Goal: Information Seeking & Learning: Learn about a topic

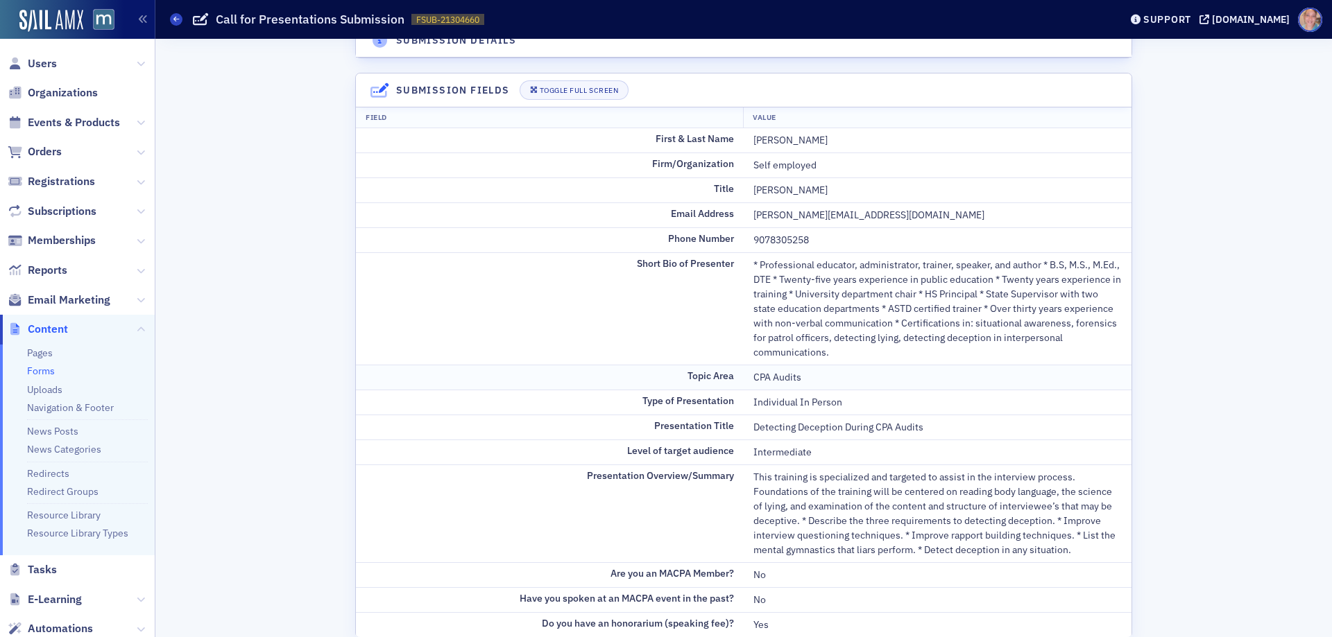
scroll to position [208, 0]
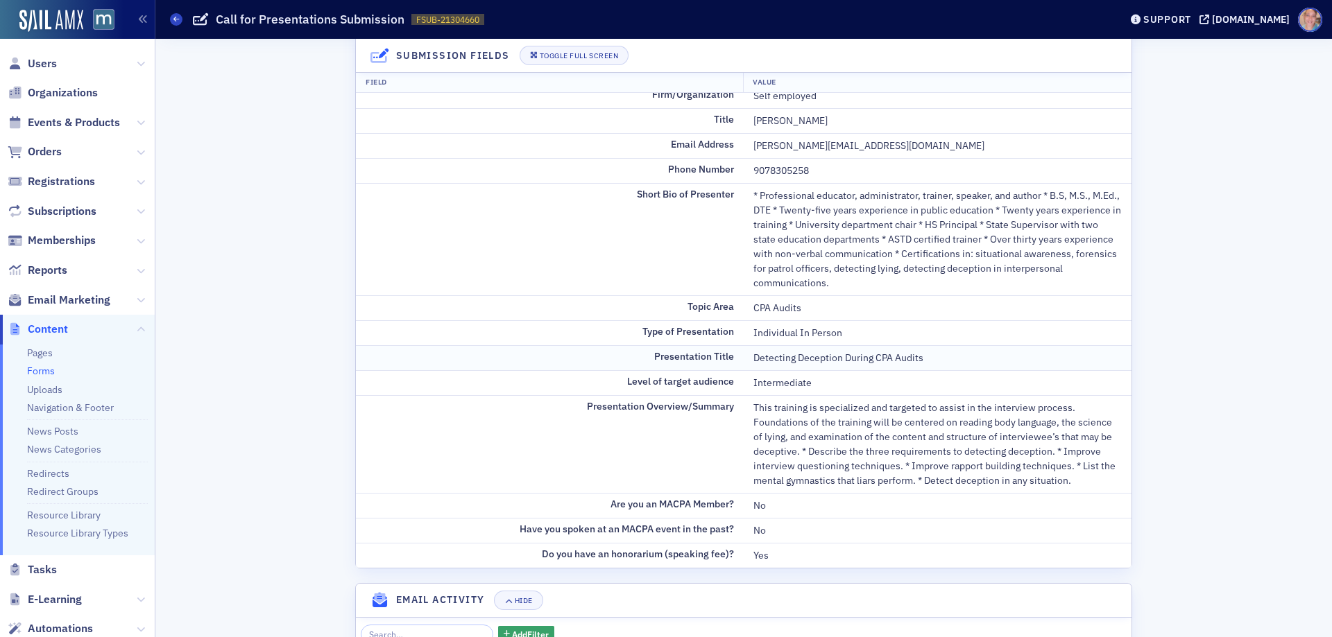
click at [803, 359] on div "Detecting Deception During CPA Audits" at bounding box center [937, 358] width 368 height 15
copy div "Detecting Deception During CPA Audits"
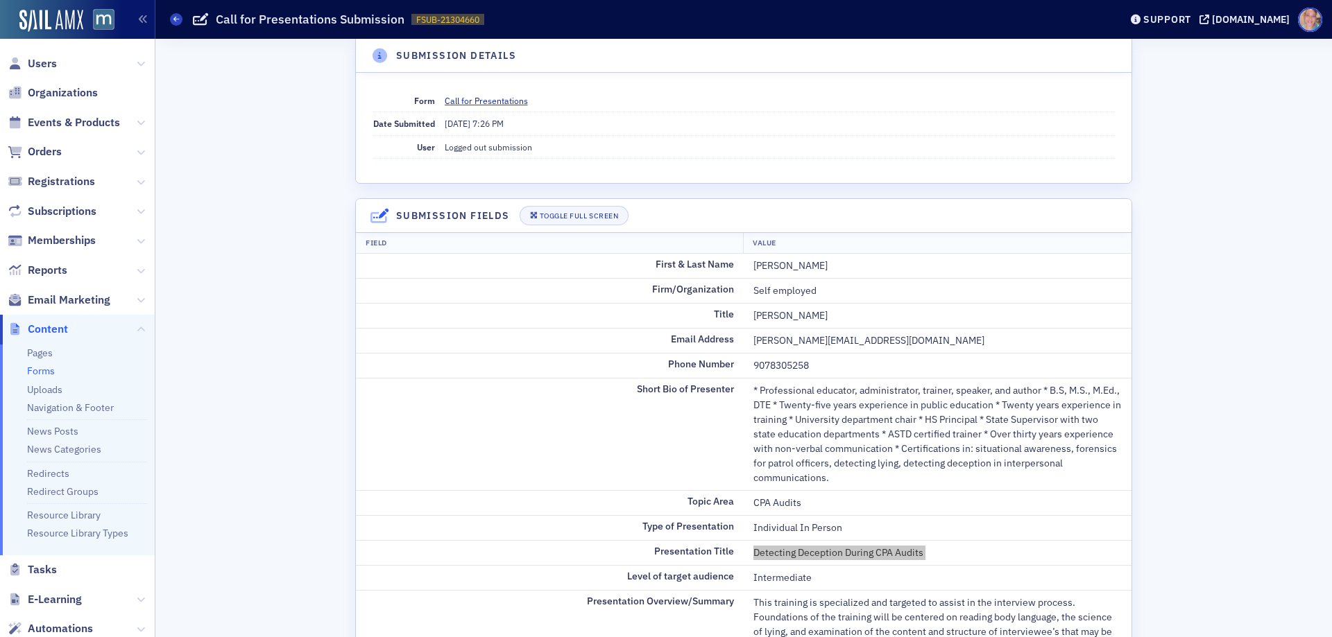
scroll to position [0, 0]
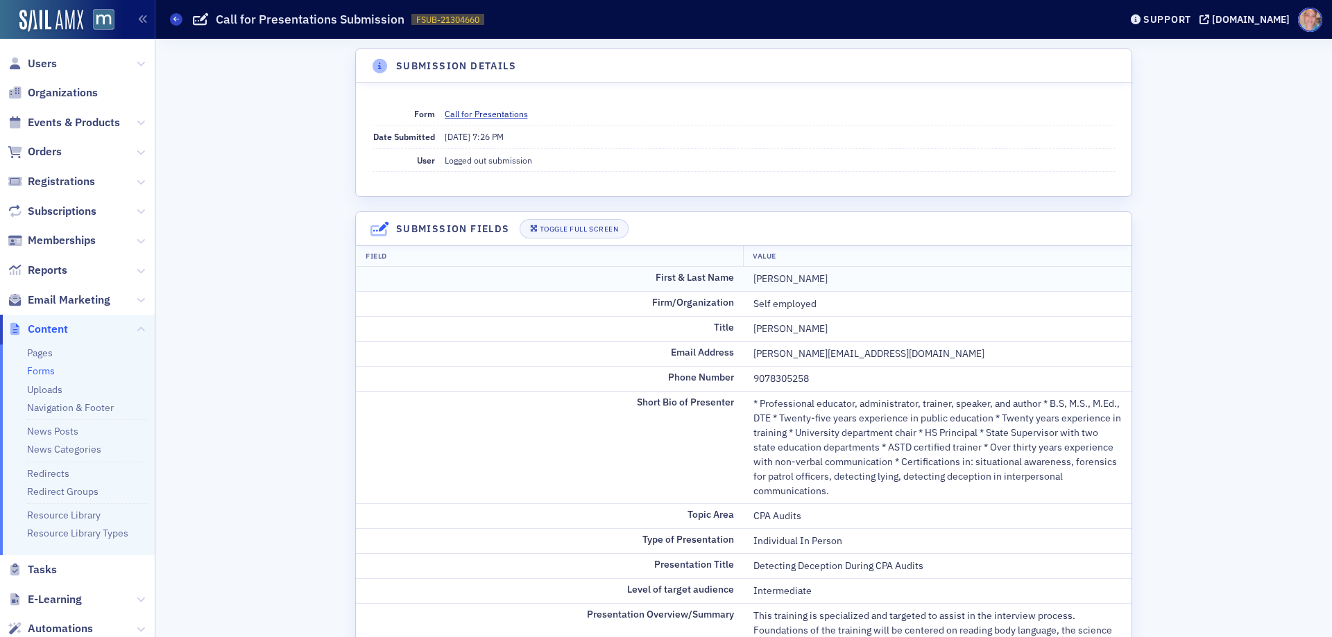
click at [775, 279] on div "[PERSON_NAME]" at bounding box center [937, 279] width 368 height 15
copy div "[PERSON_NAME]"
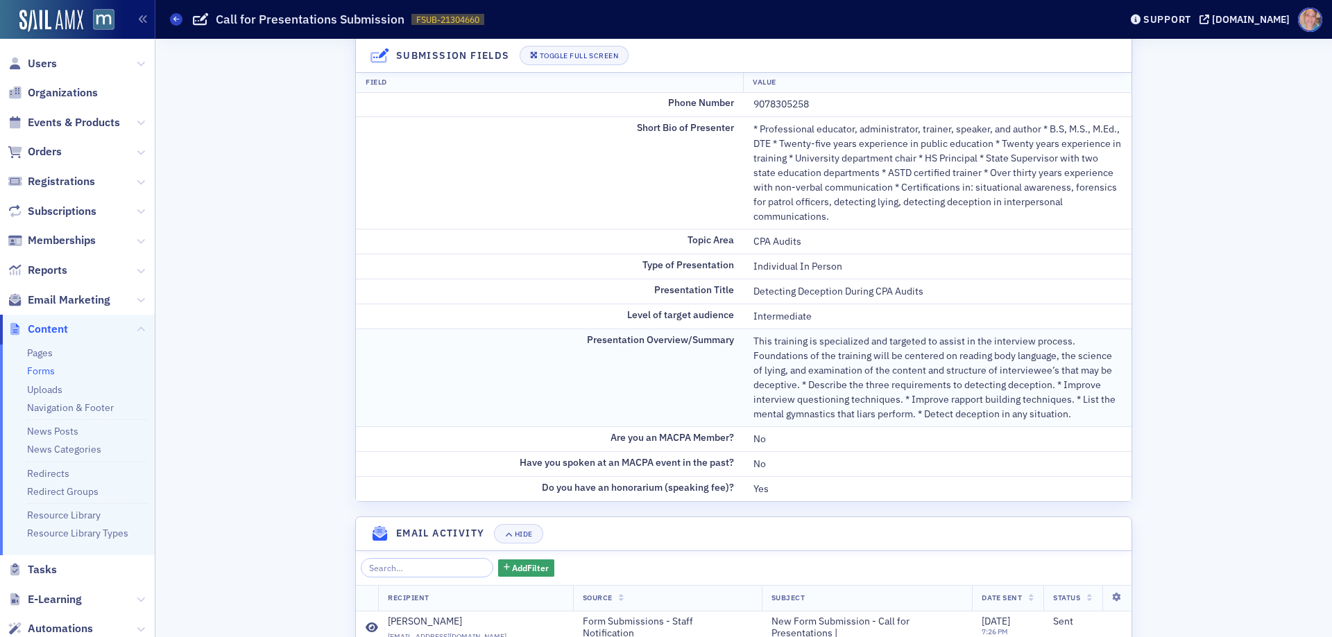
scroll to position [277, 0]
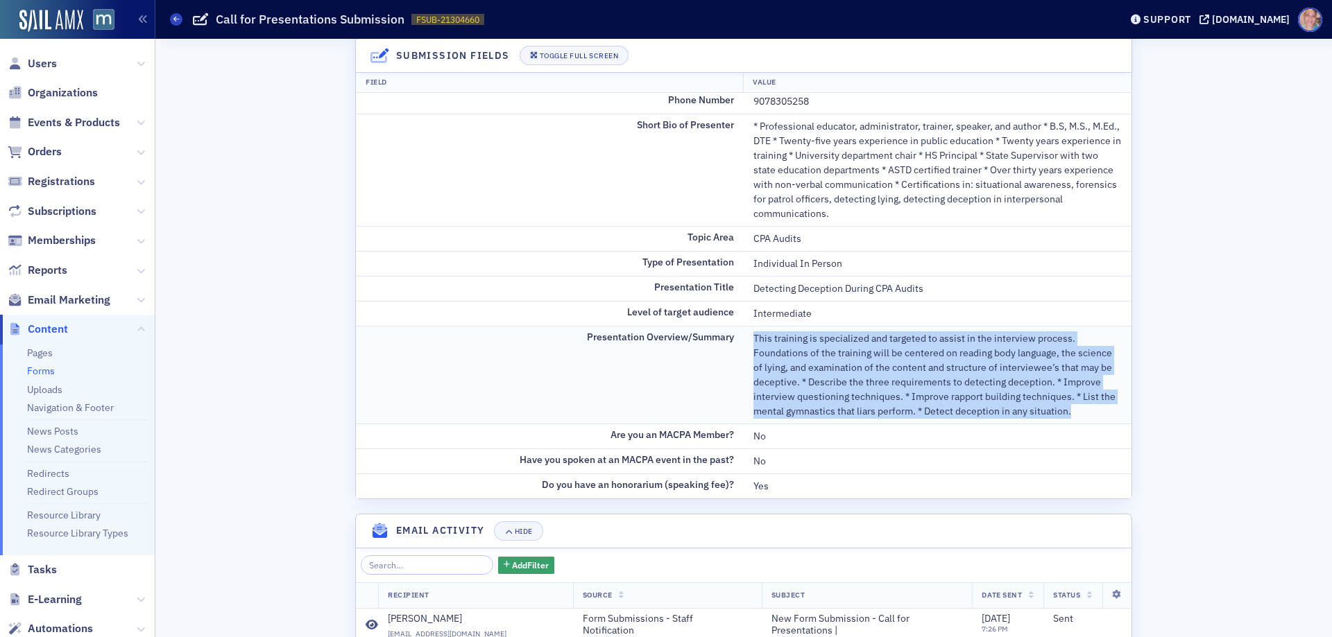
drag, startPoint x: 746, startPoint y: 336, endPoint x: 1102, endPoint y: 414, distance: 364.3
click at [1102, 414] on td "This training is specialized and targeted to assist in the interview process. F…" at bounding box center [938, 375] width 388 height 98
copy div "This training is specialized and targeted to assist in the interview process. F…"
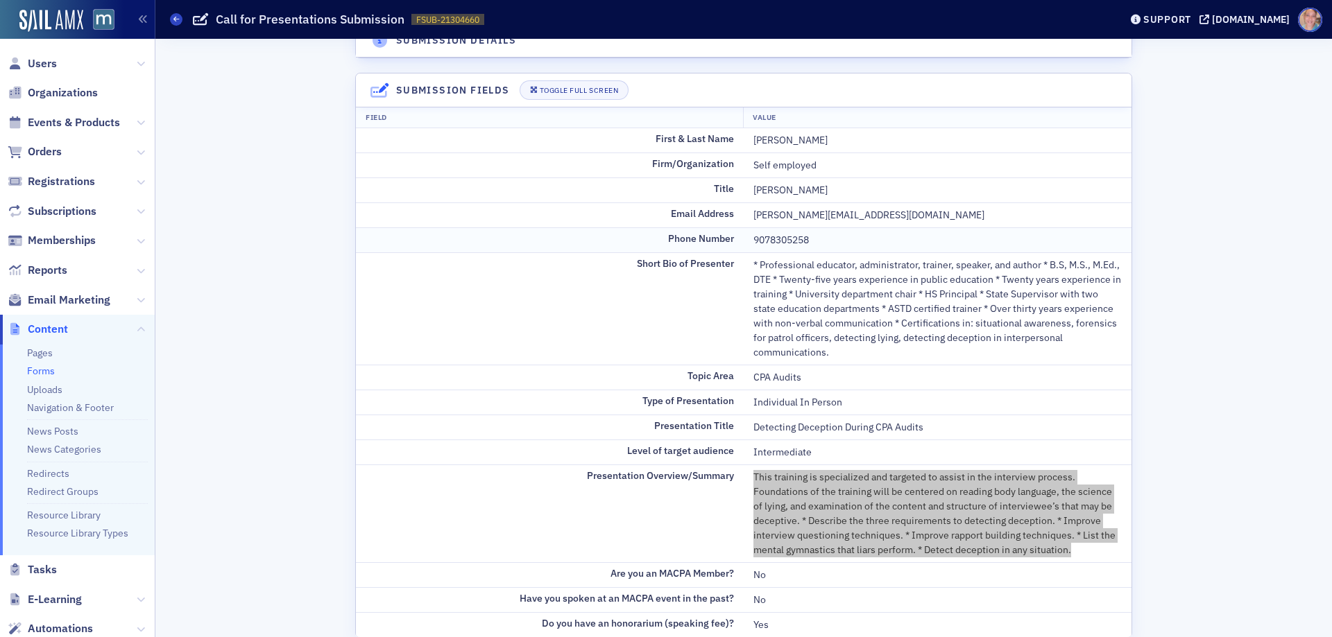
scroll to position [69, 0]
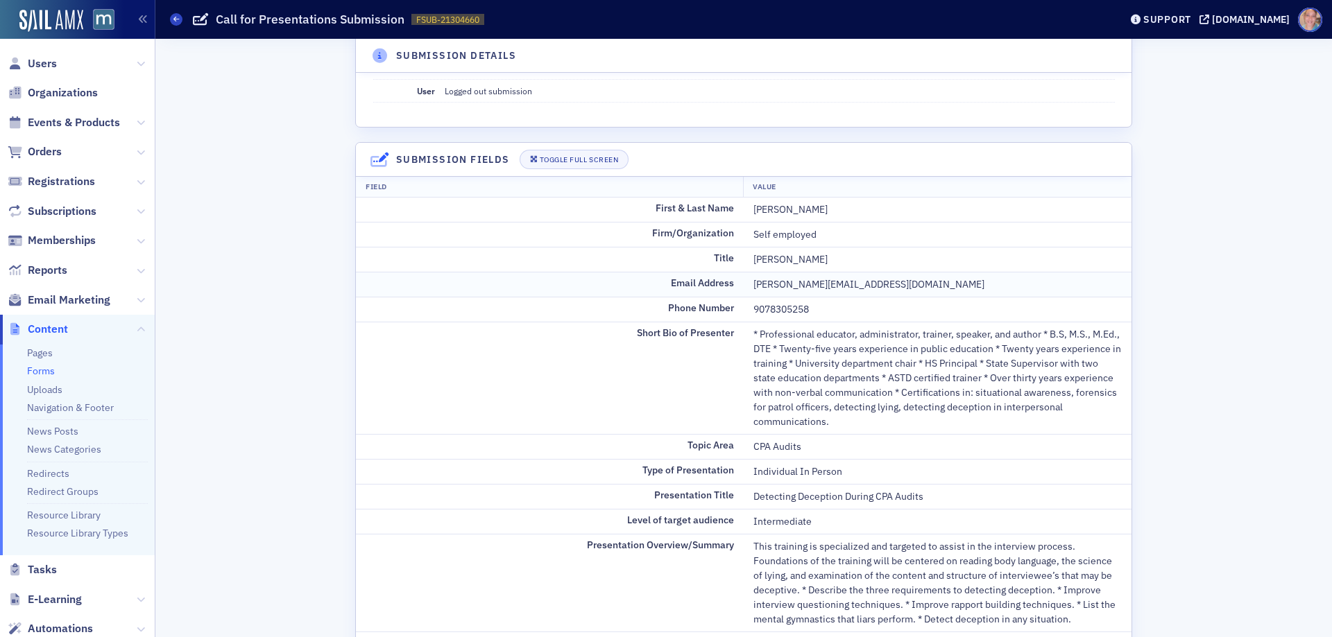
click at [787, 286] on div "[PERSON_NAME][EMAIL_ADDRESS][DOMAIN_NAME]" at bounding box center [937, 284] width 368 height 15
click at [787, 284] on div "[PERSON_NAME][EMAIL_ADDRESS][DOMAIN_NAME]" at bounding box center [937, 284] width 368 height 15
copy div "[PERSON_NAME][EMAIL_ADDRESS][DOMAIN_NAME]"
click at [775, 313] on div "9078305258" at bounding box center [937, 309] width 368 height 15
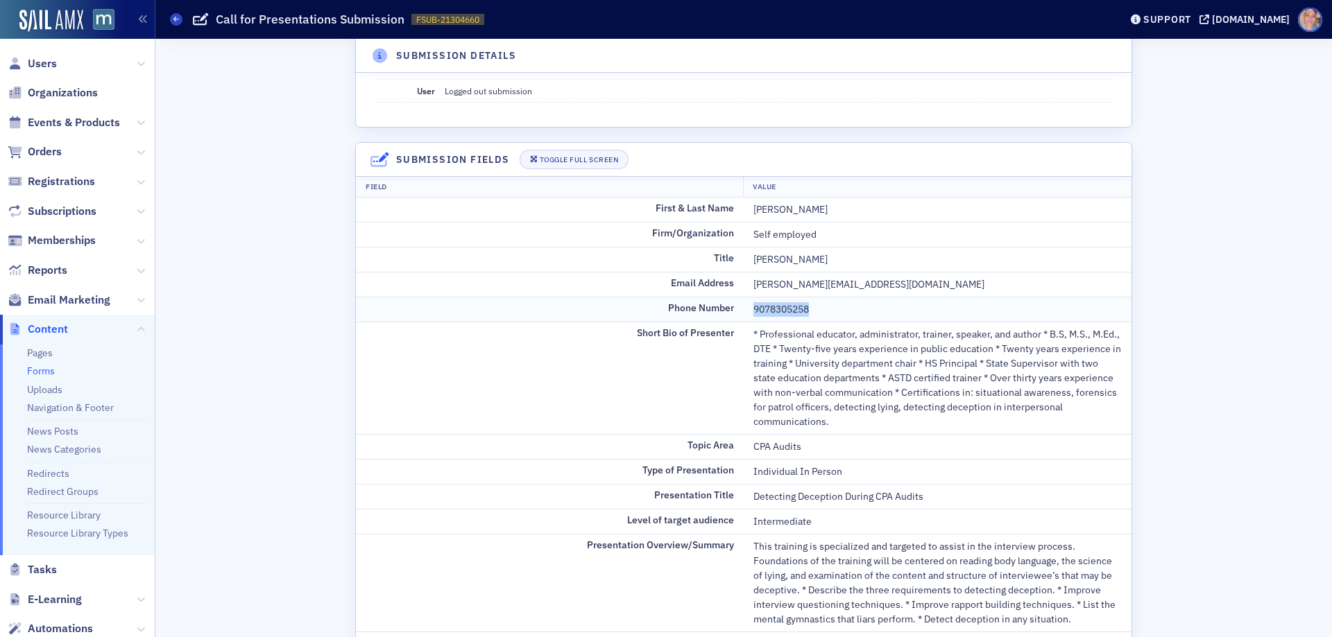
click at [775, 313] on div "9078305258" at bounding box center [937, 309] width 368 height 15
copy div "9078305258"
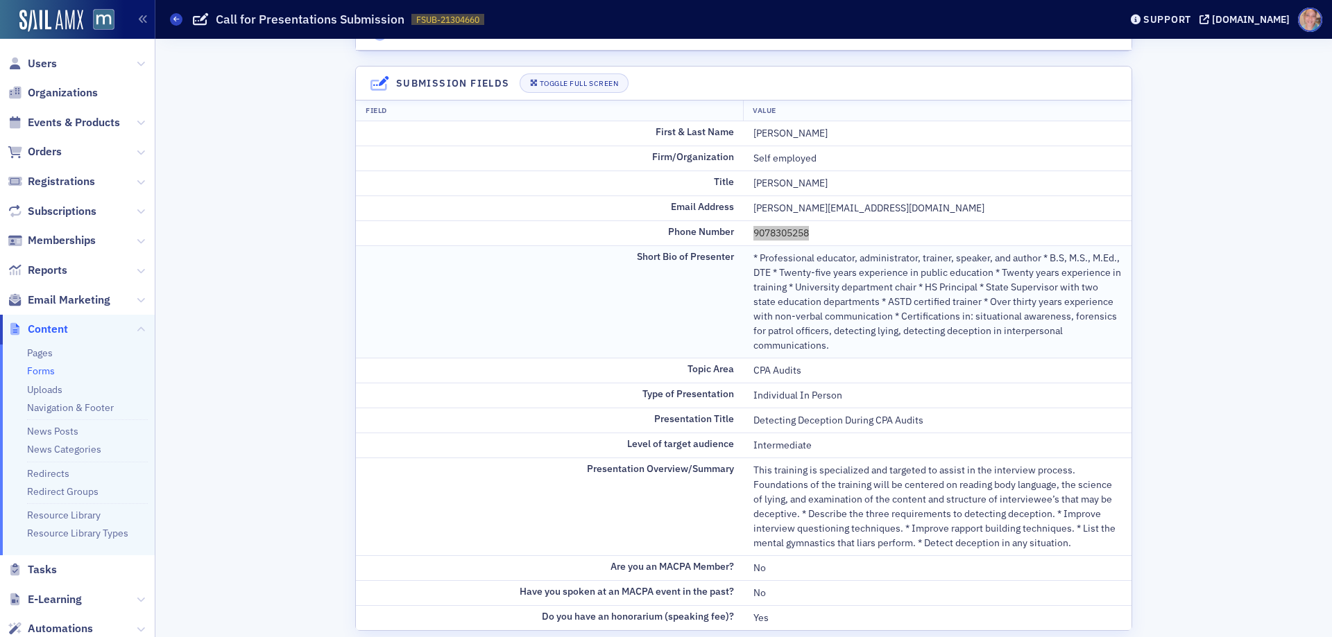
scroll to position [139, 0]
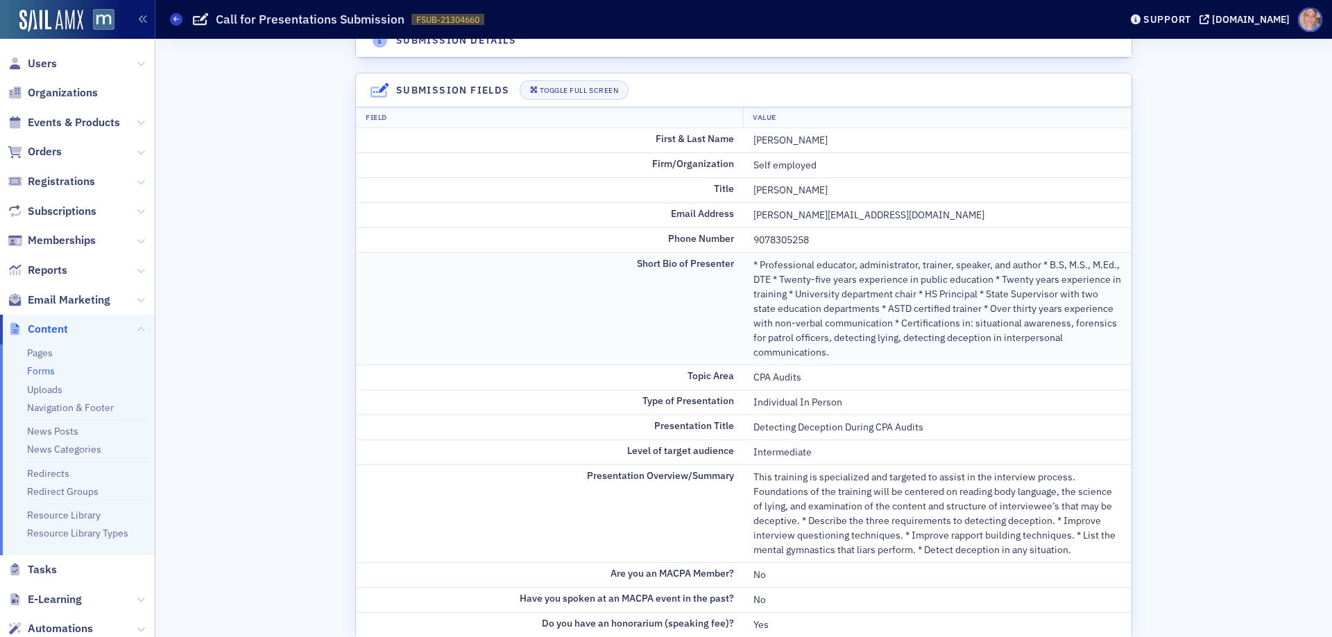
drag, startPoint x: 800, startPoint y: 295, endPoint x: 781, endPoint y: 286, distance: 20.8
click at [800, 294] on div "* Professional educator, administrator, trainer, speaker, and author * B.S, M.S…" at bounding box center [937, 309] width 368 height 102
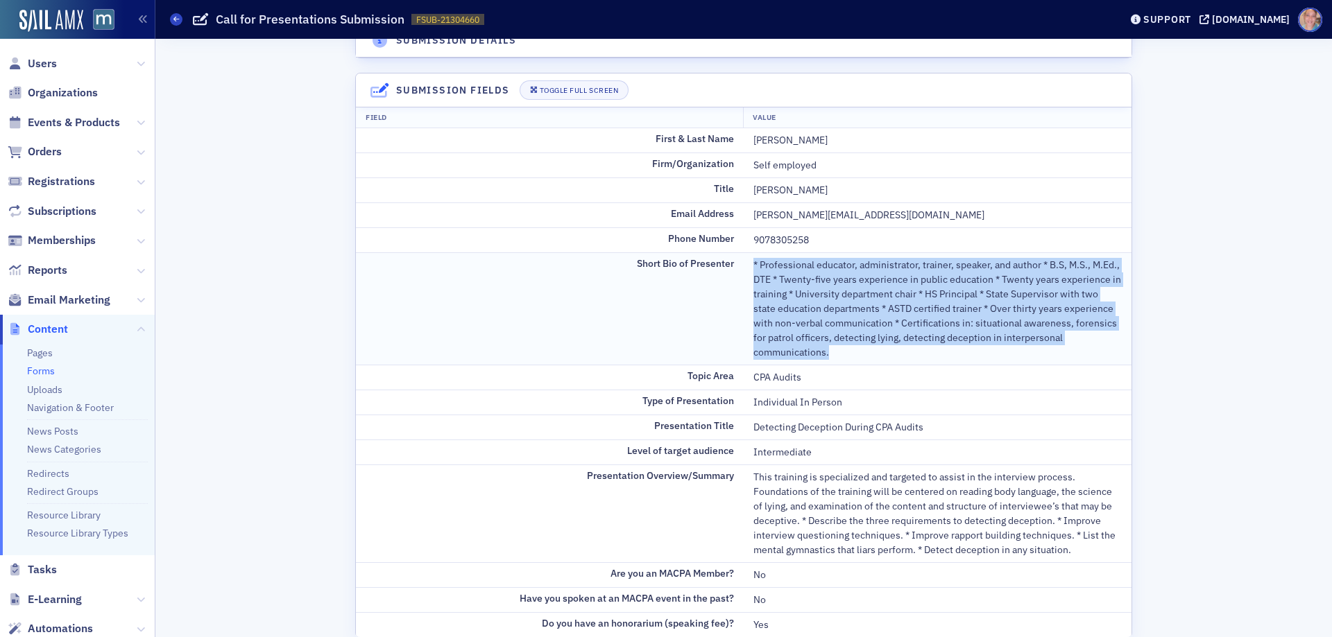
drag, startPoint x: 745, startPoint y: 264, endPoint x: 864, endPoint y: 347, distance: 144.5
click at [864, 347] on td "* Professional educator, administrator, trainer, speaker, and author * B.S, M.S…" at bounding box center [938, 308] width 388 height 112
copy div "* Professional educator, administrator, trainer, speaker, and author * B.S, M.S…"
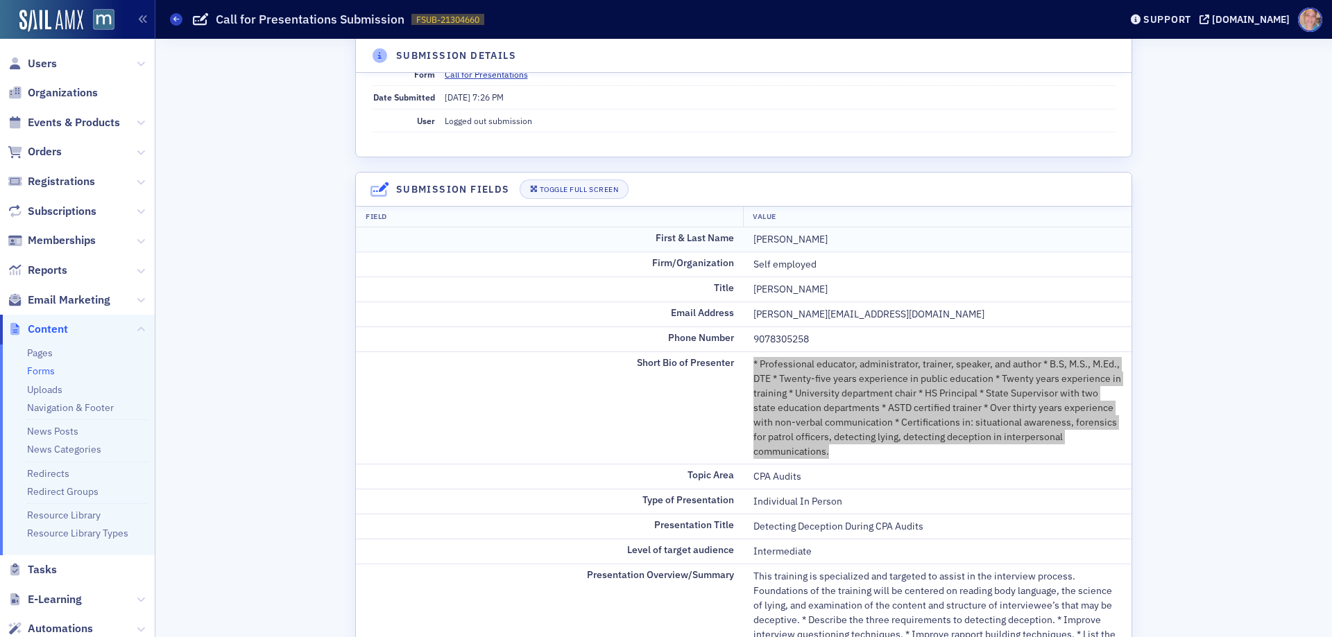
scroll to position [0, 0]
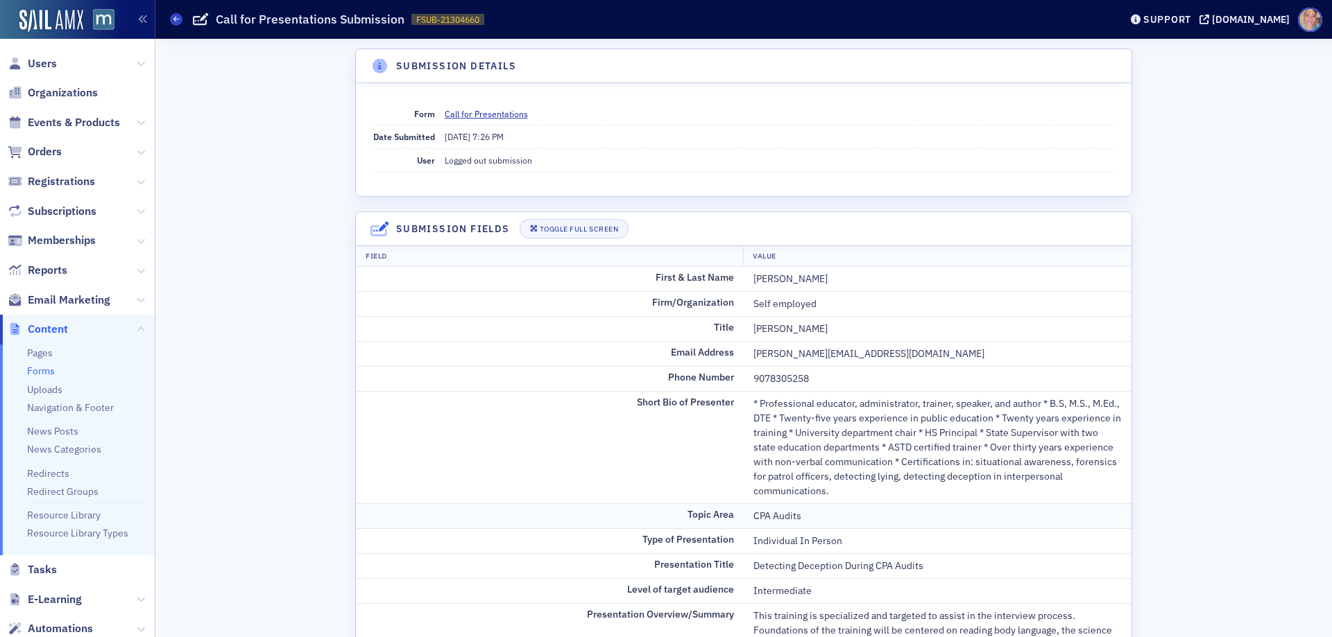
click at [761, 522] on div "CPA Audits" at bounding box center [937, 516] width 368 height 15
copy div "CPA Audits"
click at [768, 393] on td "* Professional educator, administrator, trainer, speaker, and author * B.S, M.S…" at bounding box center [938, 447] width 388 height 112
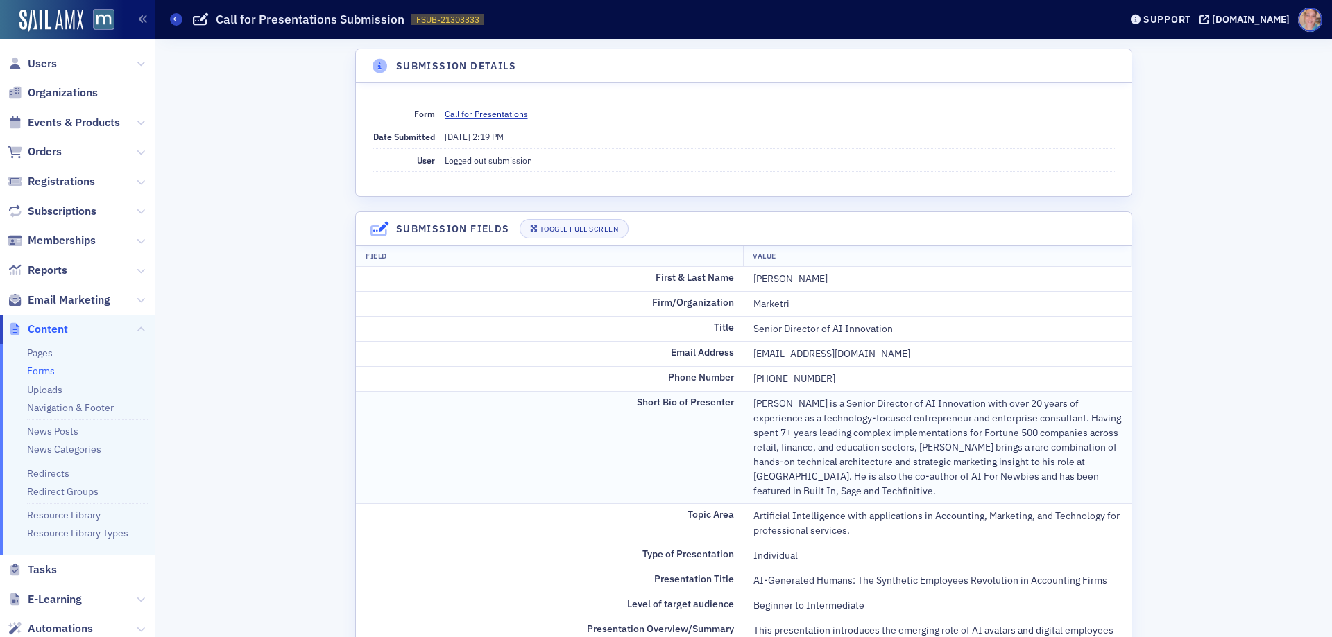
scroll to position [139, 0]
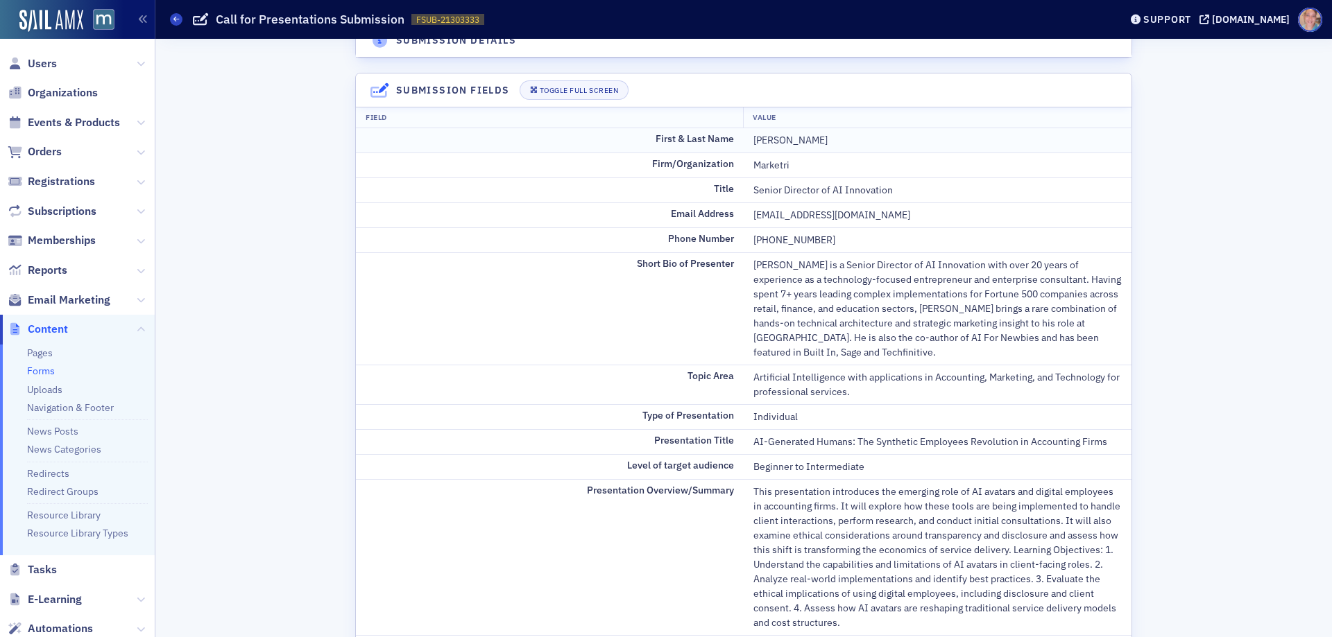
click at [770, 144] on div "Brady Lewis" at bounding box center [937, 140] width 368 height 15
copy div "Brady Lewis"
click at [807, 443] on div "AI-Generated Humans: The Synthetic Employees Revolution in Accounting Firms" at bounding box center [937, 442] width 368 height 15
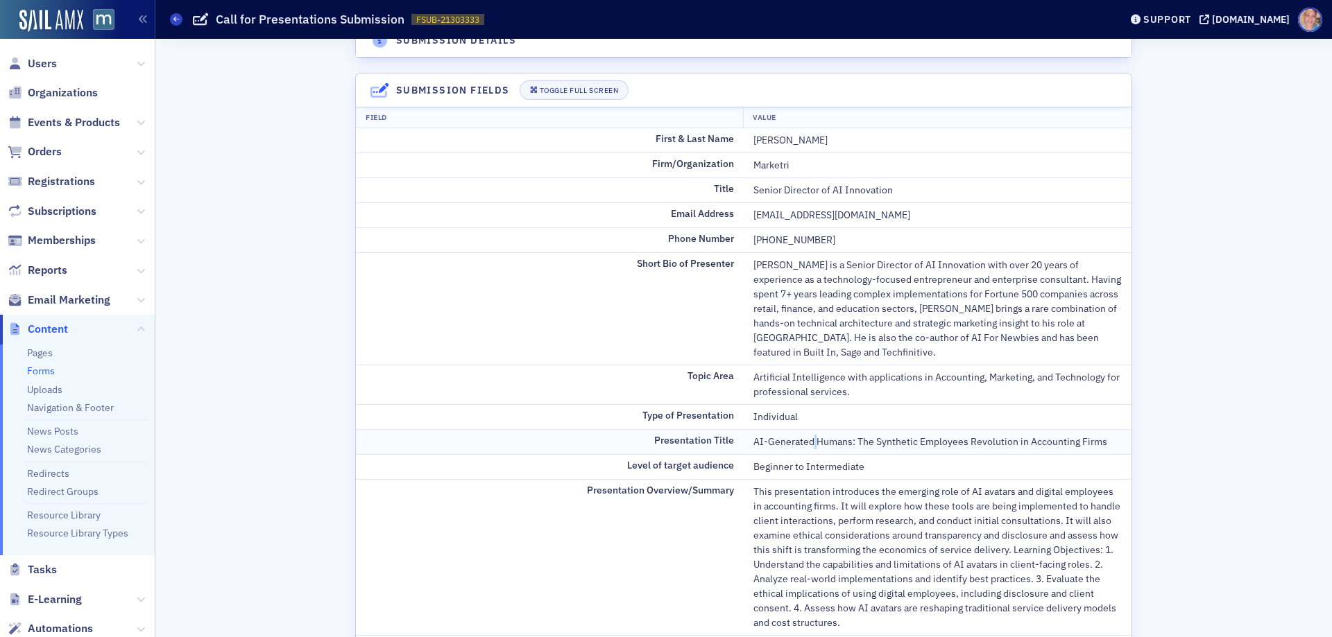
click at [807, 443] on div "AI-Generated Humans: The Synthetic Employees Revolution in Accounting Firms" at bounding box center [937, 442] width 368 height 15
copy div "AI-Generated Humans: The Synthetic Employees Revolution in Accounting Firms"
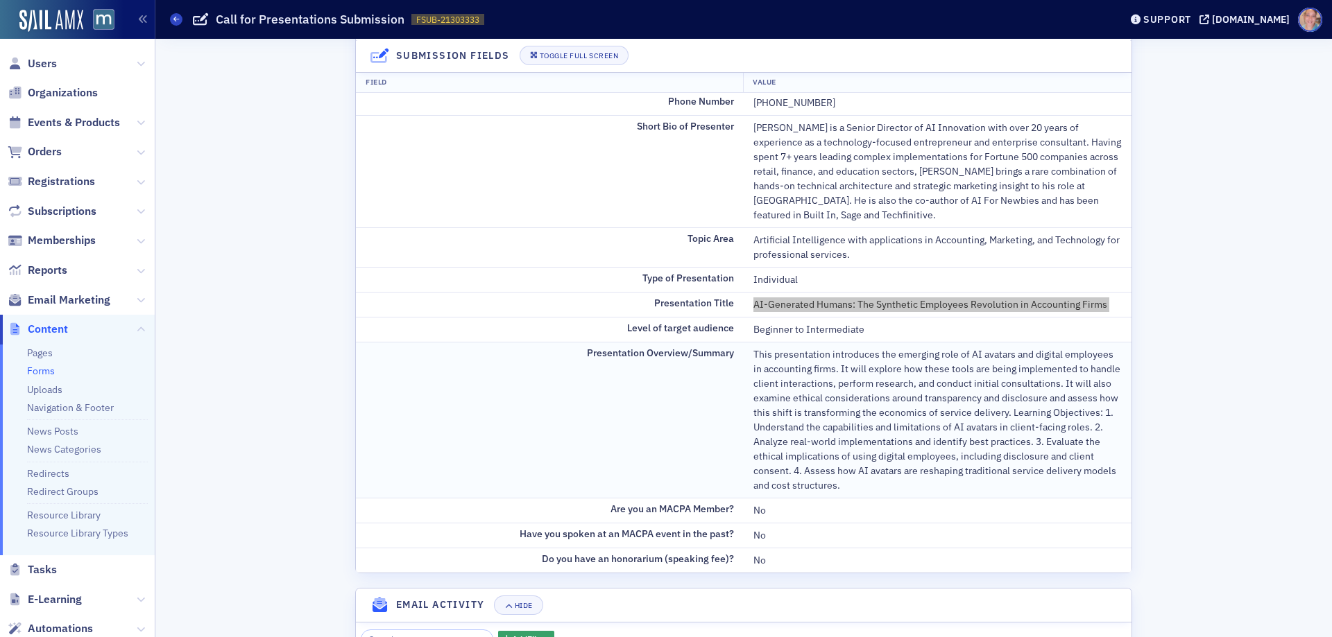
scroll to position [277, 0]
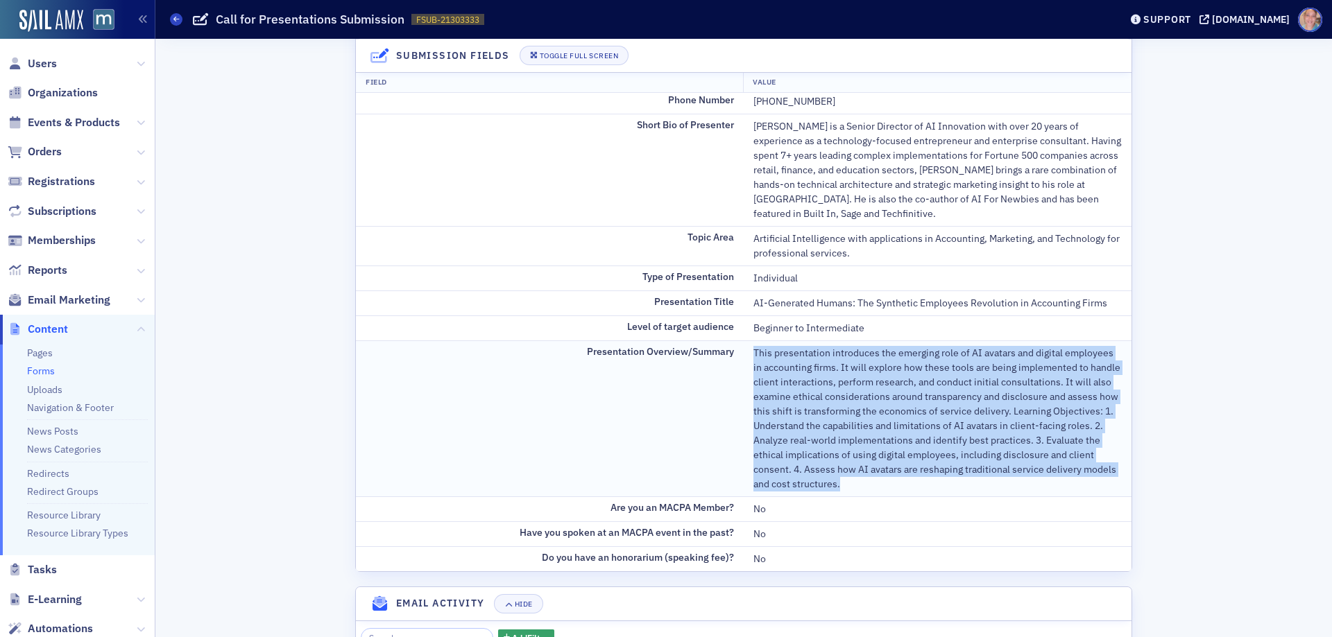
drag, startPoint x: 750, startPoint y: 354, endPoint x: 859, endPoint y: 485, distance: 170.4
click at [859, 485] on div "This presentation introduces the emerging role of AI avatars and digital employ…" at bounding box center [937, 419] width 368 height 146
copy div "This presentation introduces the emerging role of AI avatars and digital employ…"
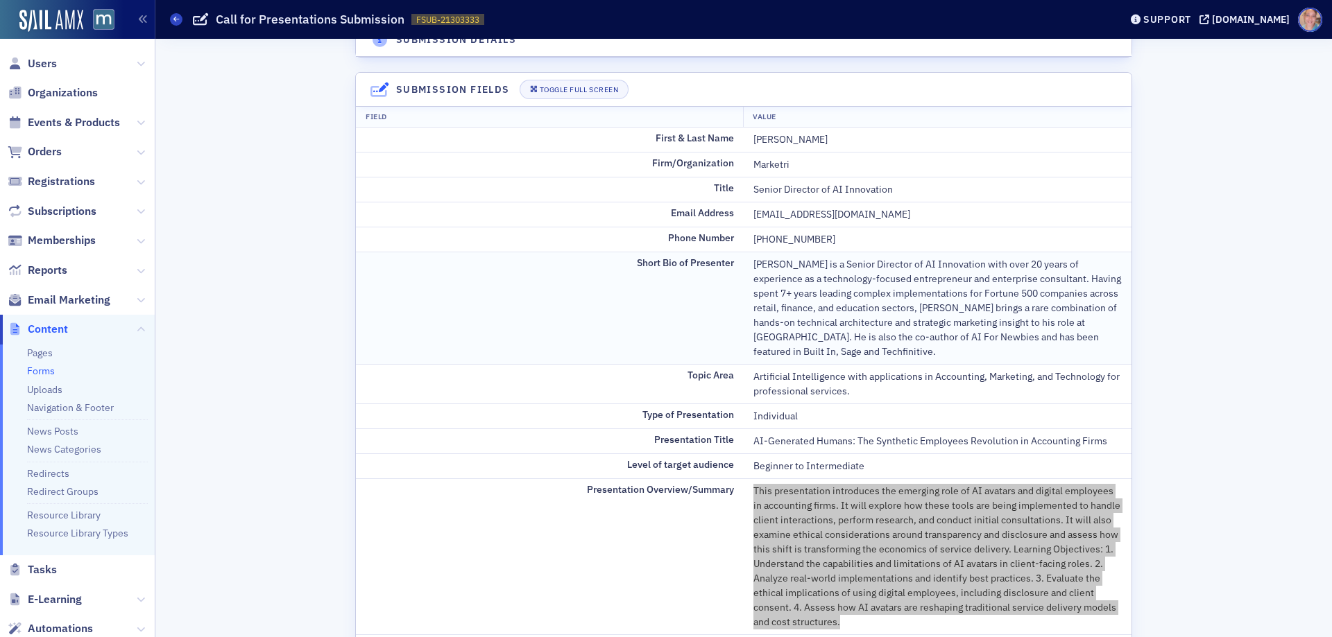
scroll to position [139, 0]
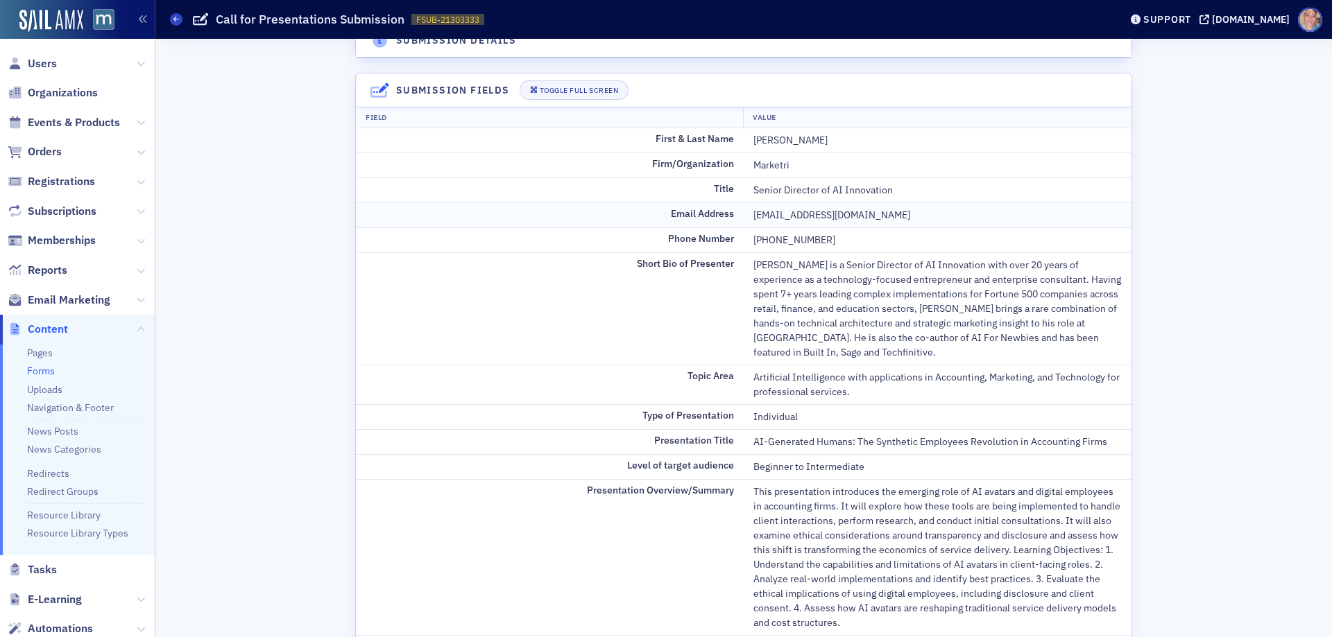
click at [787, 216] on div "blewis@marketri.com" at bounding box center [937, 215] width 368 height 15
copy div "blewis@marketri.com"
click at [757, 171] on div "Marketri" at bounding box center [937, 165] width 368 height 15
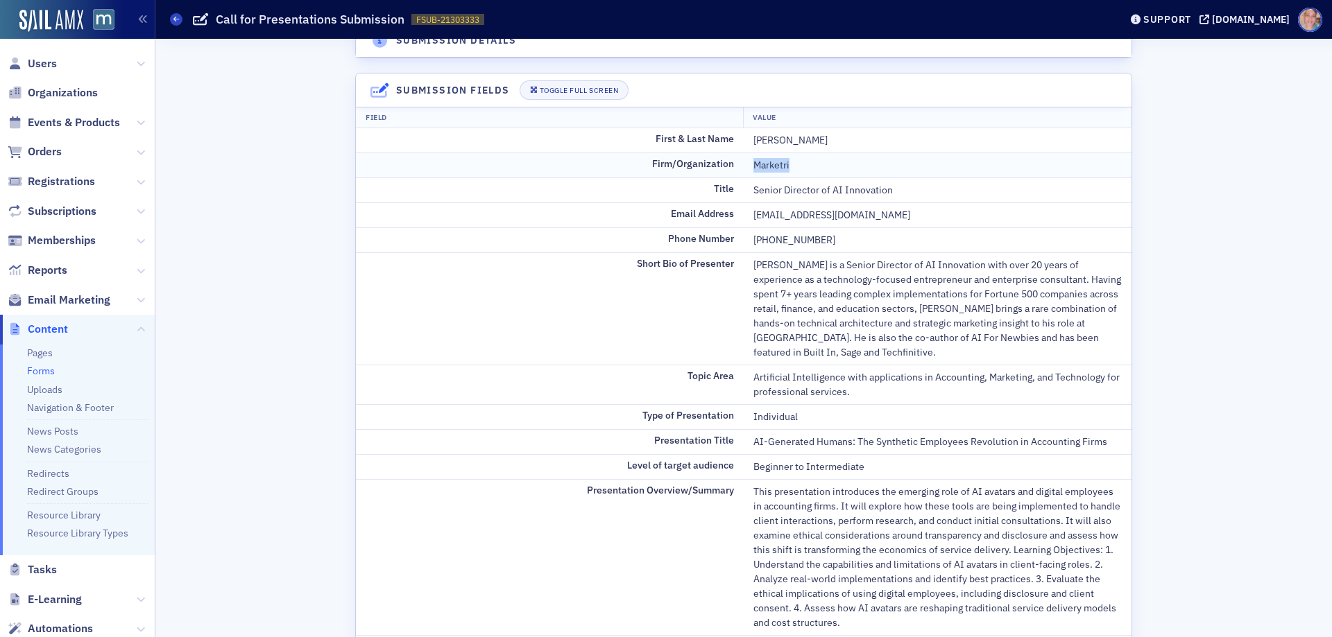
click at [757, 171] on div "Marketri" at bounding box center [937, 165] width 368 height 15
copy div "Marketri"
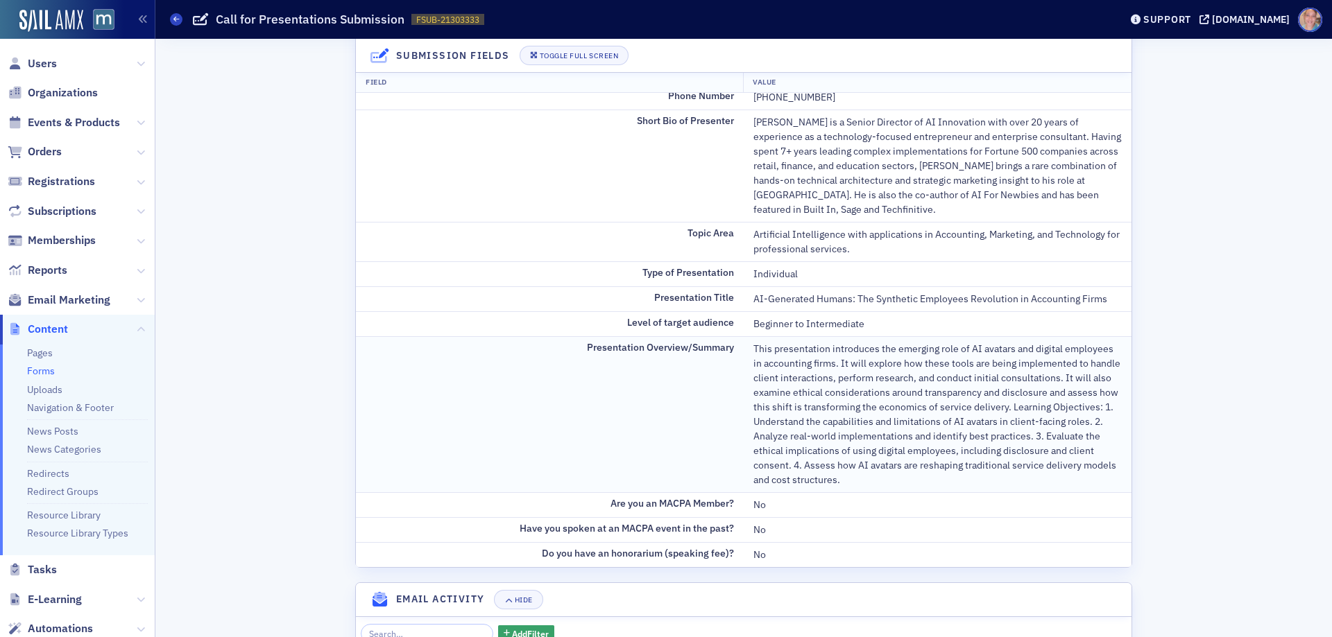
scroll to position [208, 0]
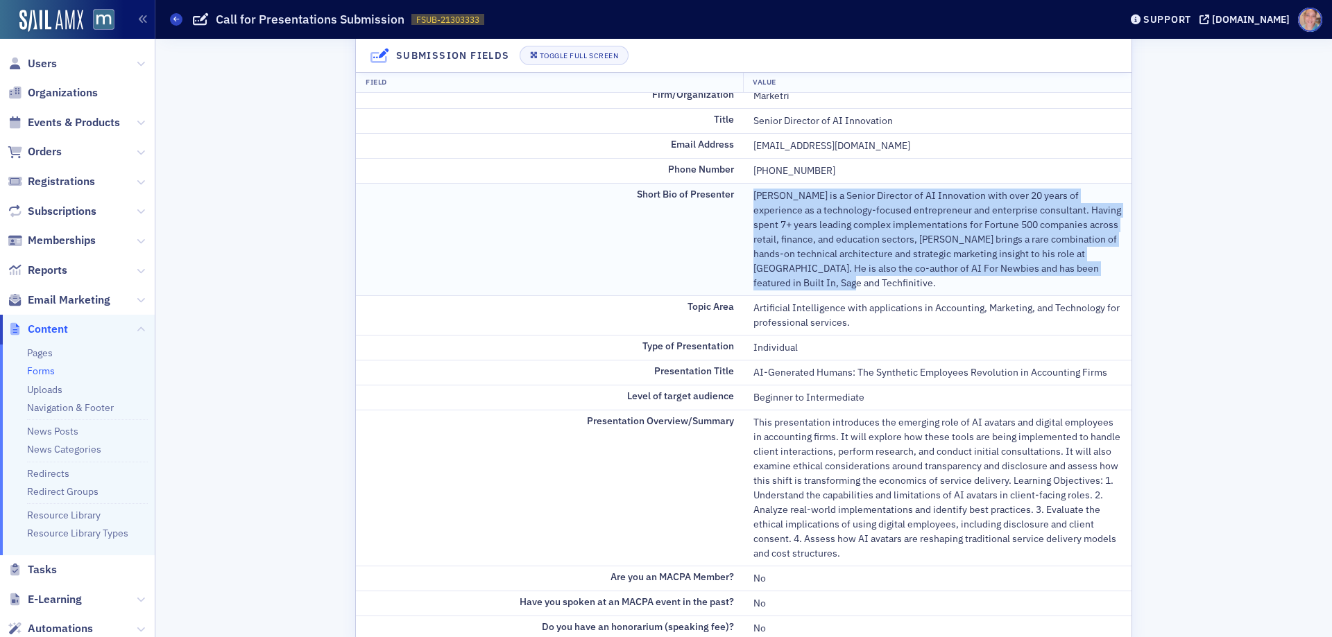
drag, startPoint x: 777, startPoint y: 196, endPoint x: 870, endPoint y: 279, distance: 124.8
click at [870, 279] on td "Brady Lewis is a Senior Director of AI Innovation with over 20 years of experie…" at bounding box center [938, 239] width 388 height 112
copy div "Brady Lewis is a Senior Director of AI Innovation with over 20 years of experie…"
drag, startPoint x: 866, startPoint y: 266, endPoint x: 872, endPoint y: 259, distance: 9.3
click at [866, 266] on div "Brady Lewis is a Senior Director of AI Innovation with over 20 years of experie…" at bounding box center [937, 240] width 368 height 102
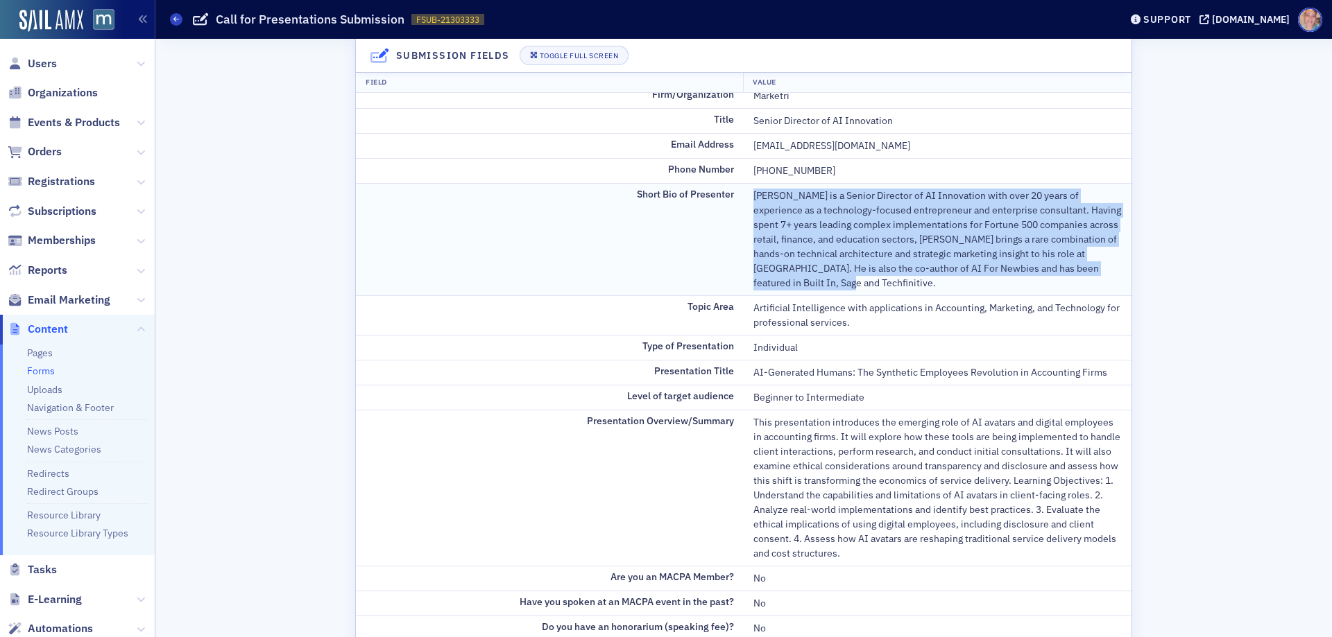
click at [927, 203] on div "Brady Lewis is a Senior Director of AI Innovation with over 20 years of experie…" at bounding box center [937, 240] width 368 height 102
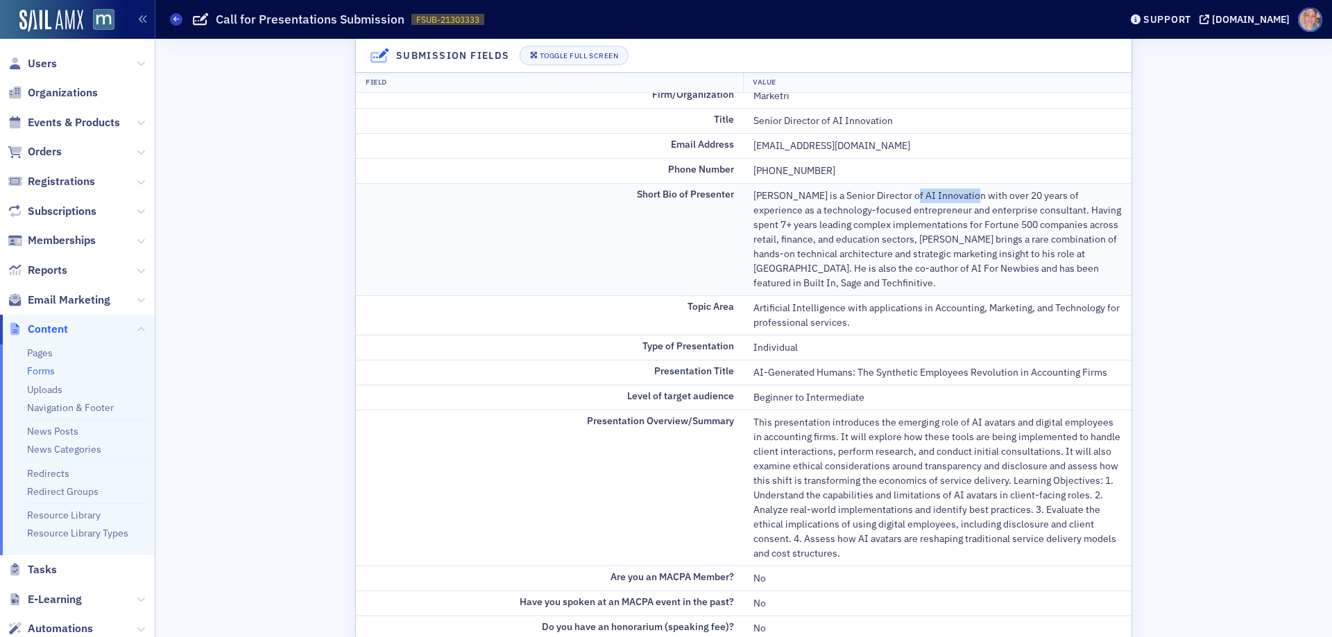
drag, startPoint x: 898, startPoint y: 194, endPoint x: 959, endPoint y: 194, distance: 61.0
click at [959, 194] on div "Brady Lewis is a Senior Director of AI Innovation with over 20 years of experie…" at bounding box center [937, 240] width 368 height 102
copy div "AI Innovation"
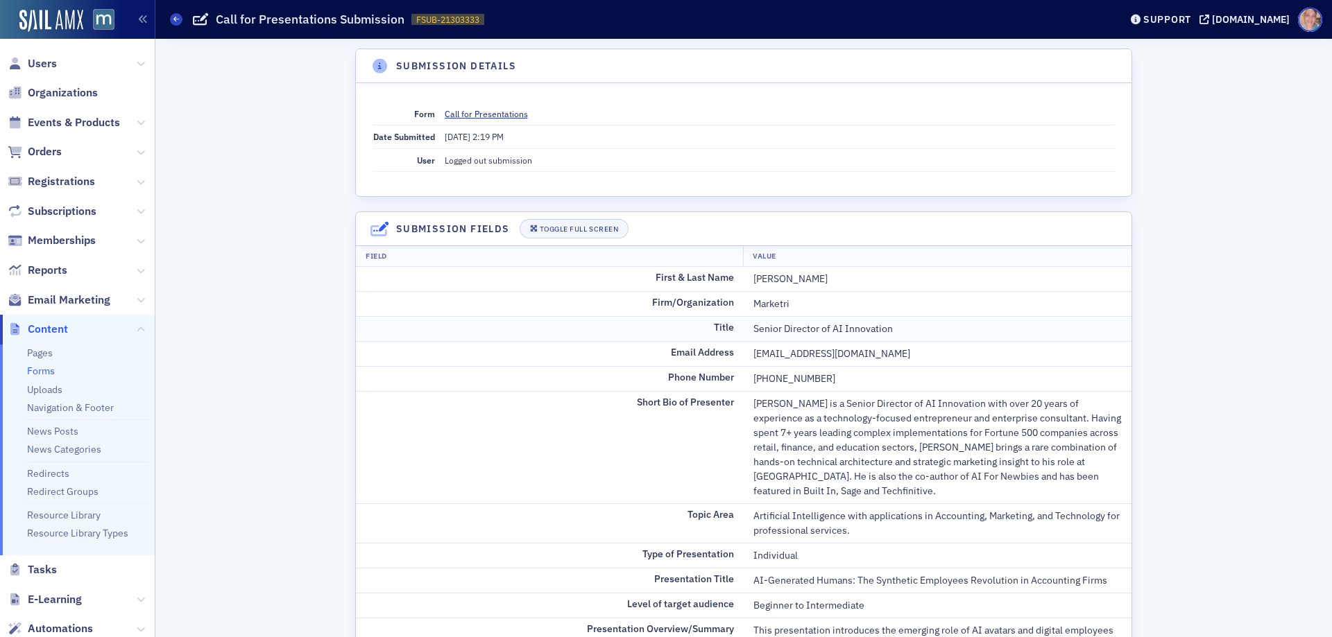
click at [814, 334] on div "Senior Director of AI Innovation" at bounding box center [937, 329] width 368 height 15
copy div "Senior Director of AI Innovation"
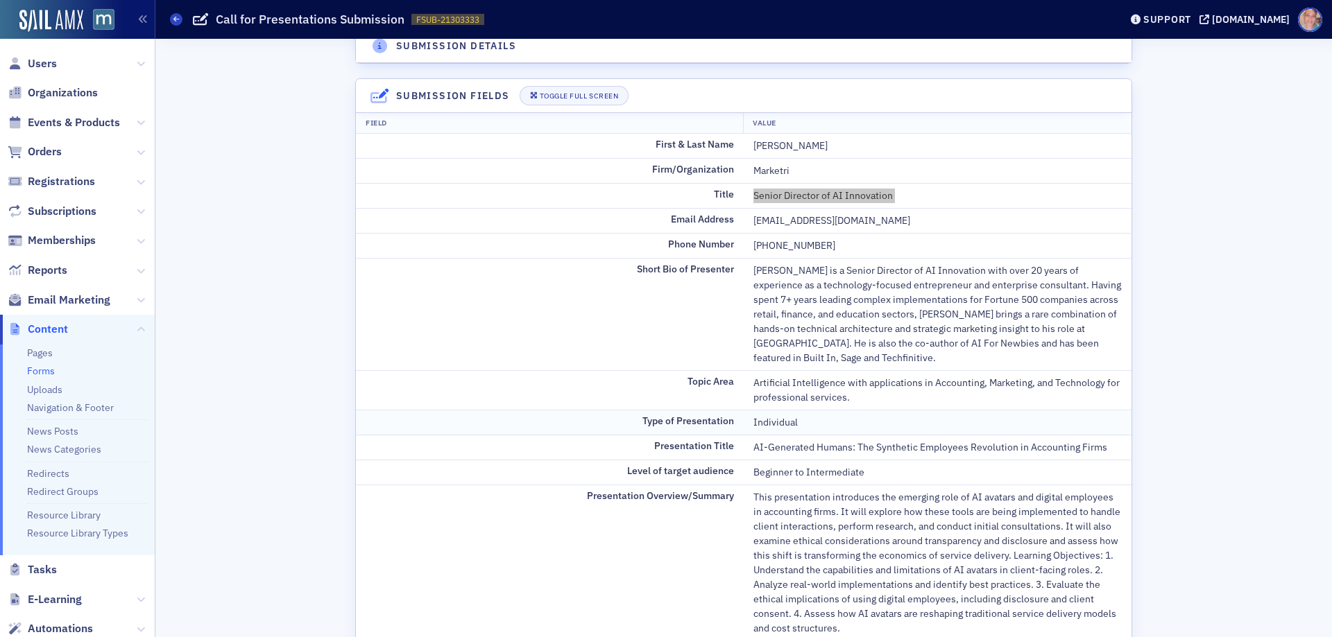
scroll to position [139, 0]
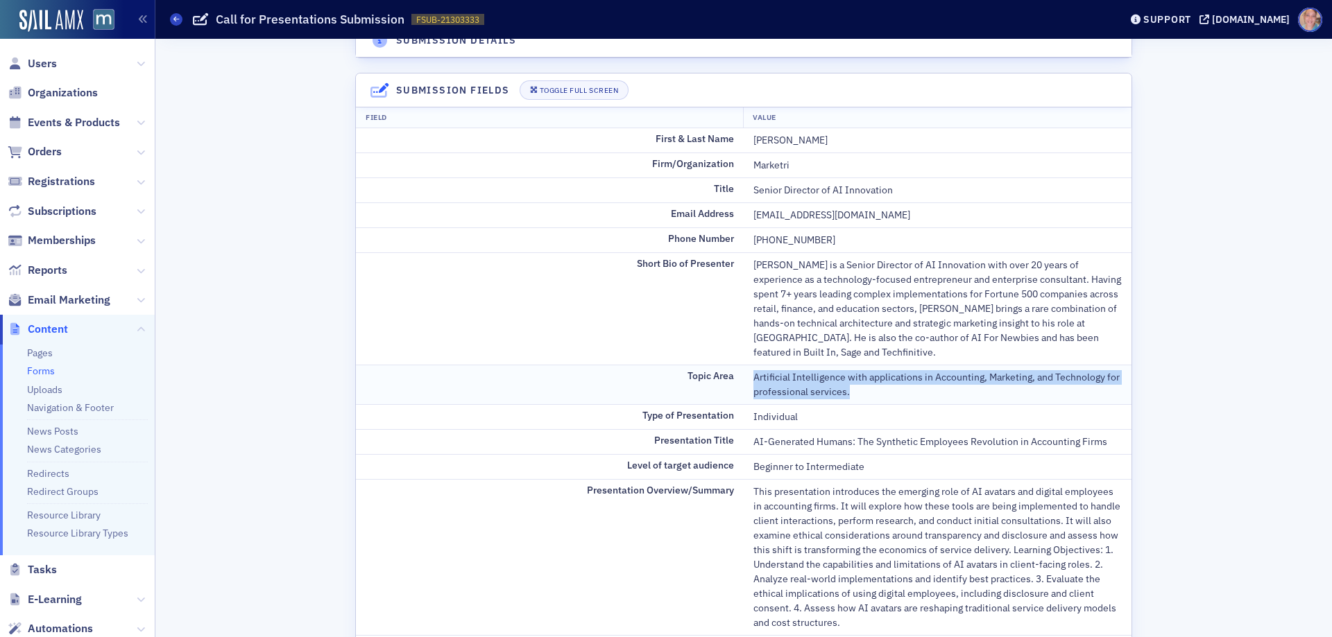
drag, startPoint x: 746, startPoint y: 381, endPoint x: 863, endPoint y: 402, distance: 118.5
click at [863, 402] on td "Artificial Intelligence with applications in Accounting, Marketing, and Technol…" at bounding box center [938, 385] width 388 height 40
copy div "Artificial Intelligence with applications in Accounting, Marketing, and Technol…"
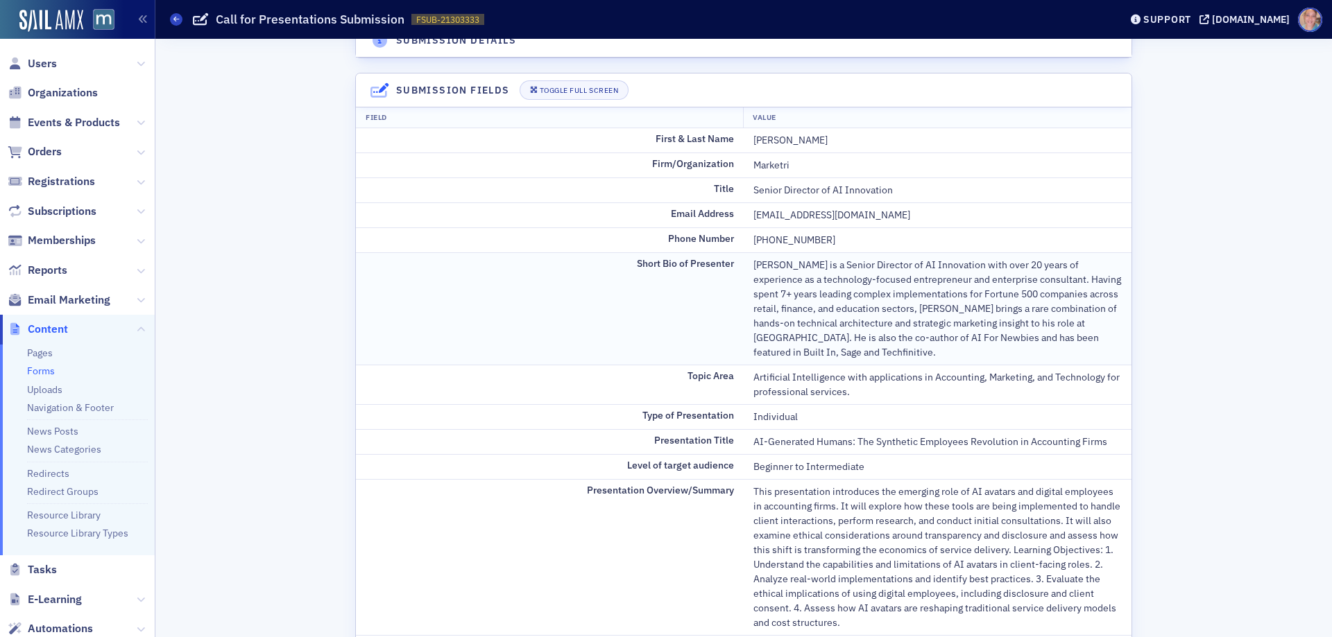
click at [617, 348] on td "Short Bio of Presenter" at bounding box center [550, 308] width 388 height 112
click at [775, 237] on div "866-303-6999" at bounding box center [937, 240] width 368 height 15
drag, startPoint x: 780, startPoint y: 242, endPoint x: 766, endPoint y: 241, distance: 14.6
click at [766, 241] on div "866-303-6999" at bounding box center [937, 240] width 368 height 15
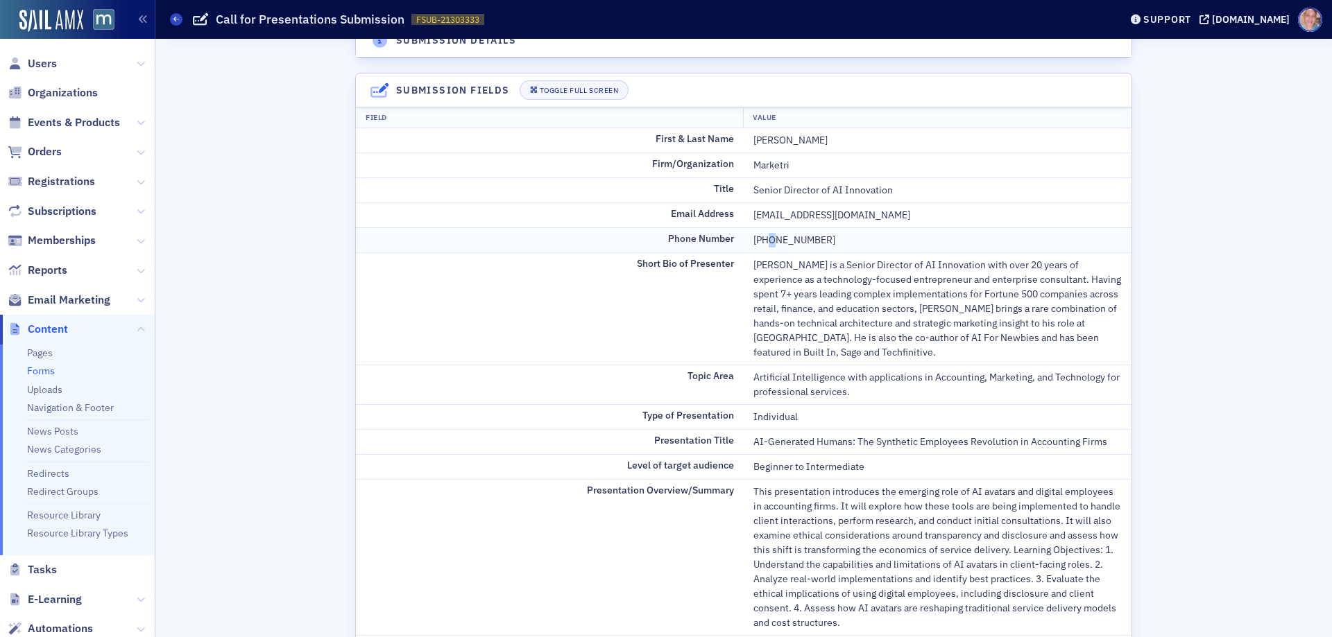
click at [766, 241] on div "866-303-6999" at bounding box center [937, 240] width 368 height 15
copy div "866-303-6999"
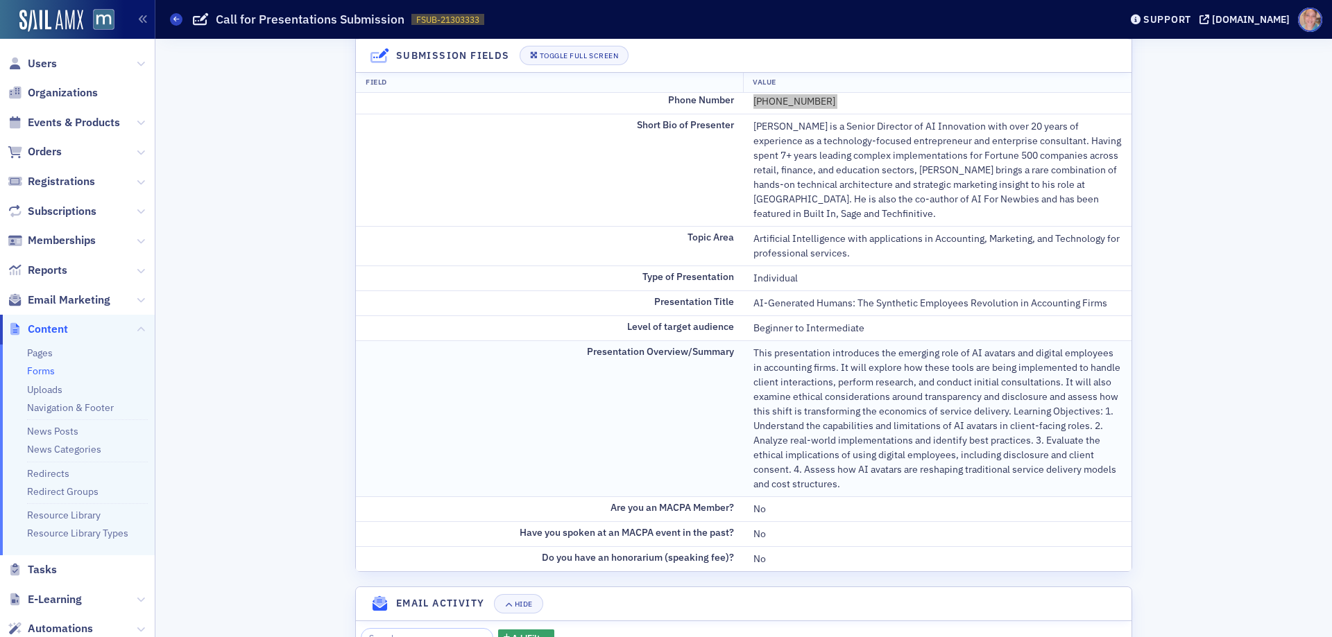
scroll to position [0, 0]
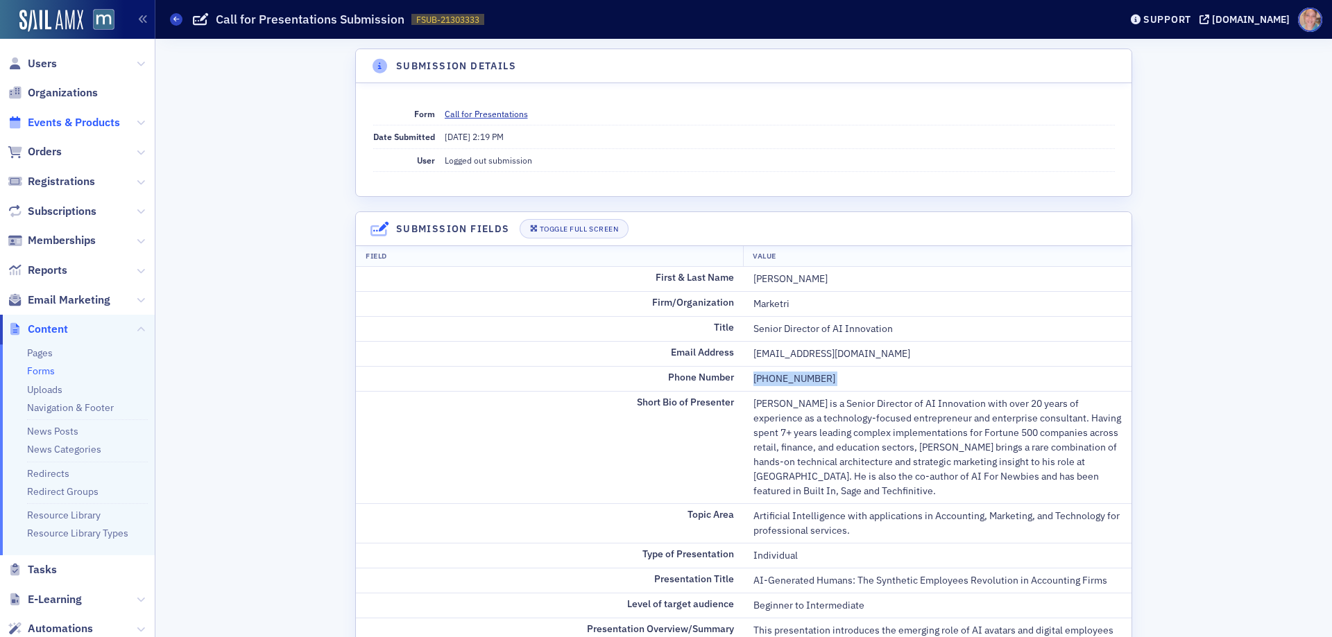
click at [39, 121] on span "Events & Products" at bounding box center [74, 122] width 92 height 15
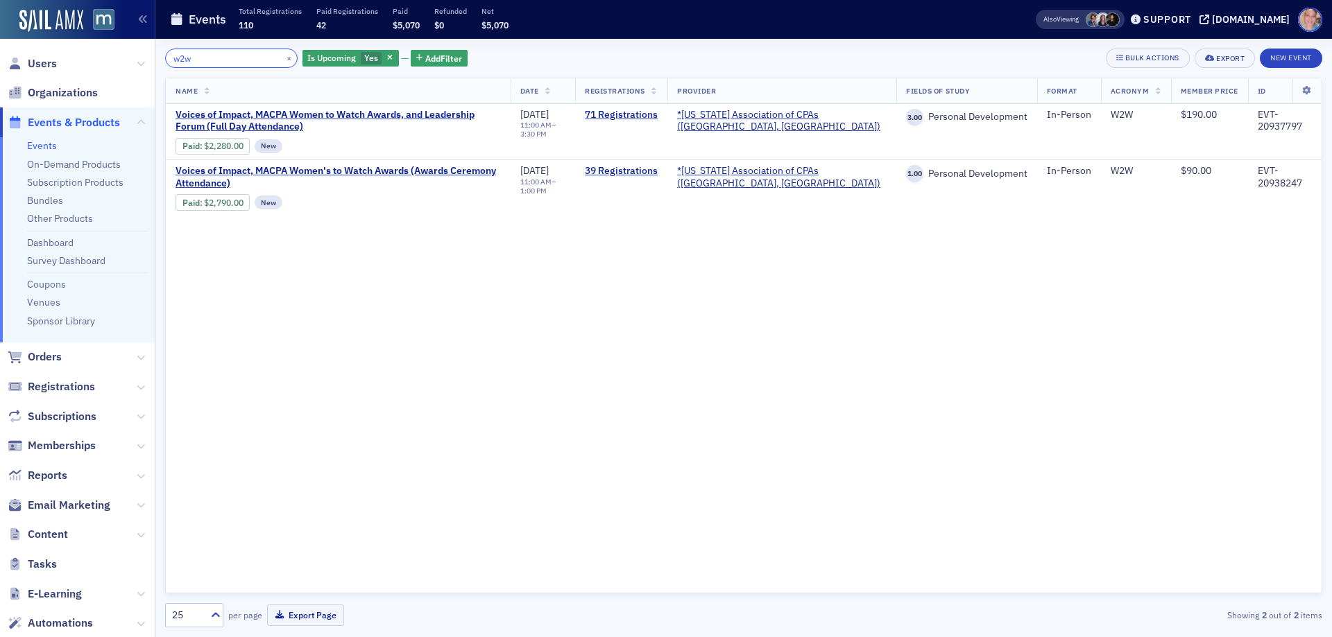
drag, startPoint x: 242, startPoint y: 54, endPoint x: 141, endPoint y: 53, distance: 100.6
click at [141, 53] on div "Users Organizations Events & Products Events On-Demand Products Subscription Pr…" at bounding box center [666, 318] width 1332 height 637
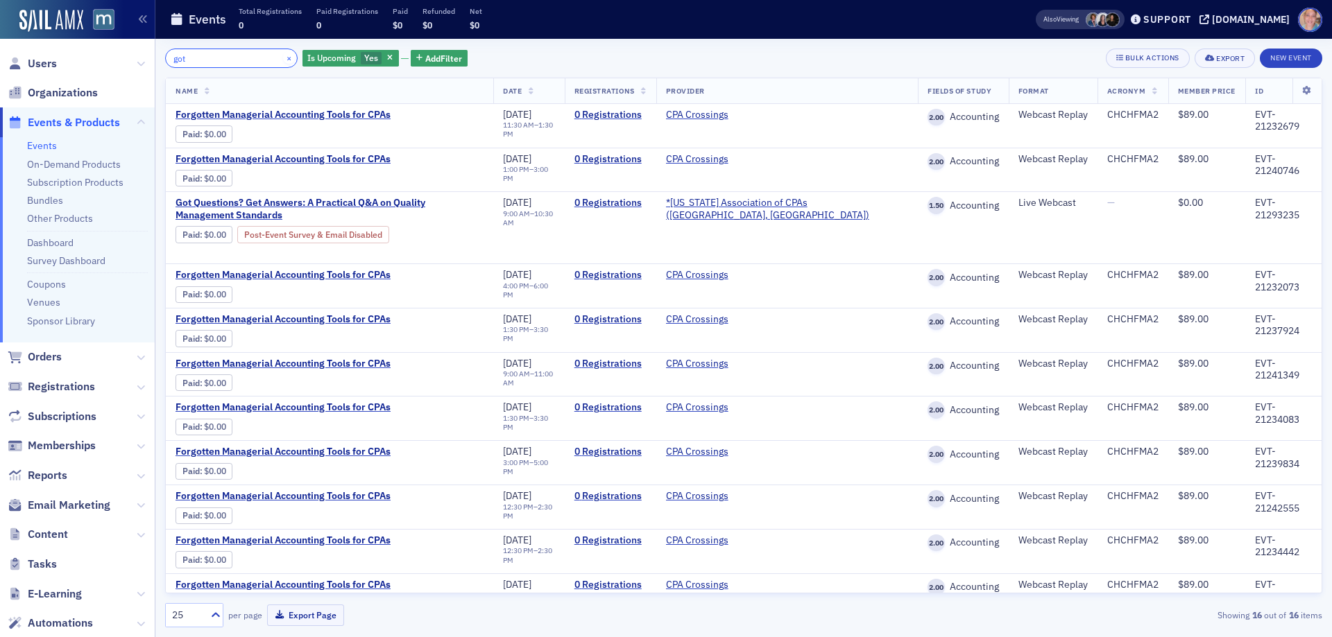
type input "got"
click at [283, 60] on button "×" at bounding box center [289, 57] width 12 height 12
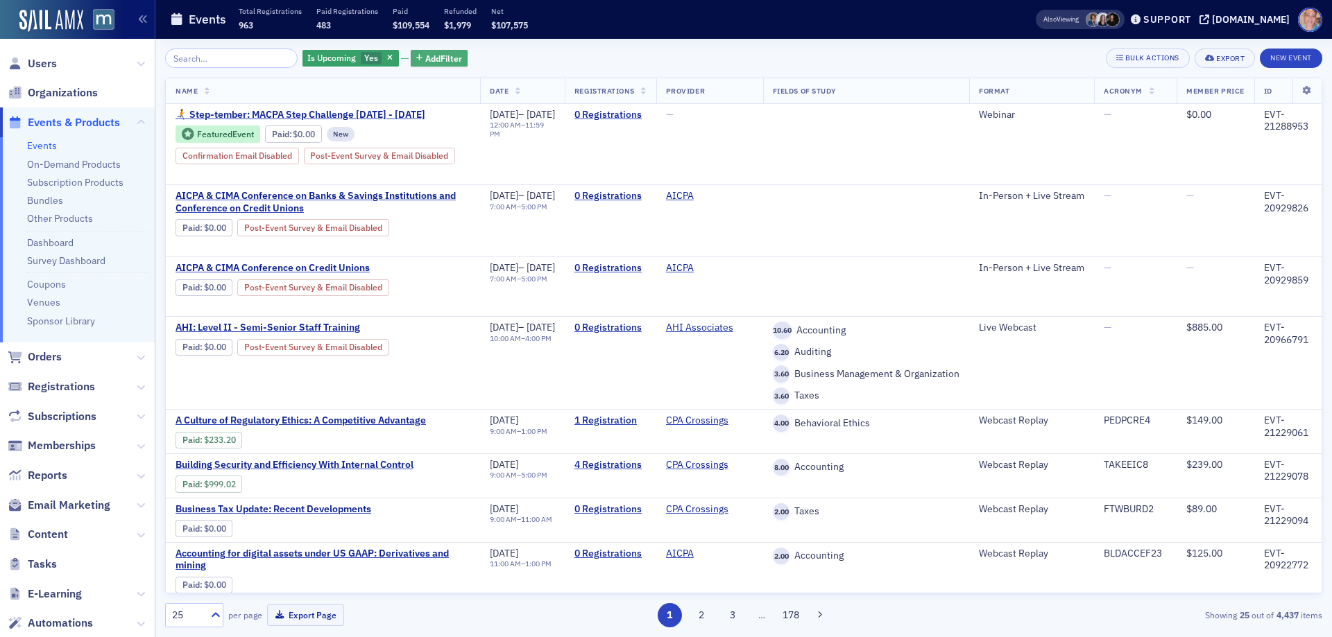
click at [430, 62] on span "Add Filter" at bounding box center [443, 58] width 37 height 12
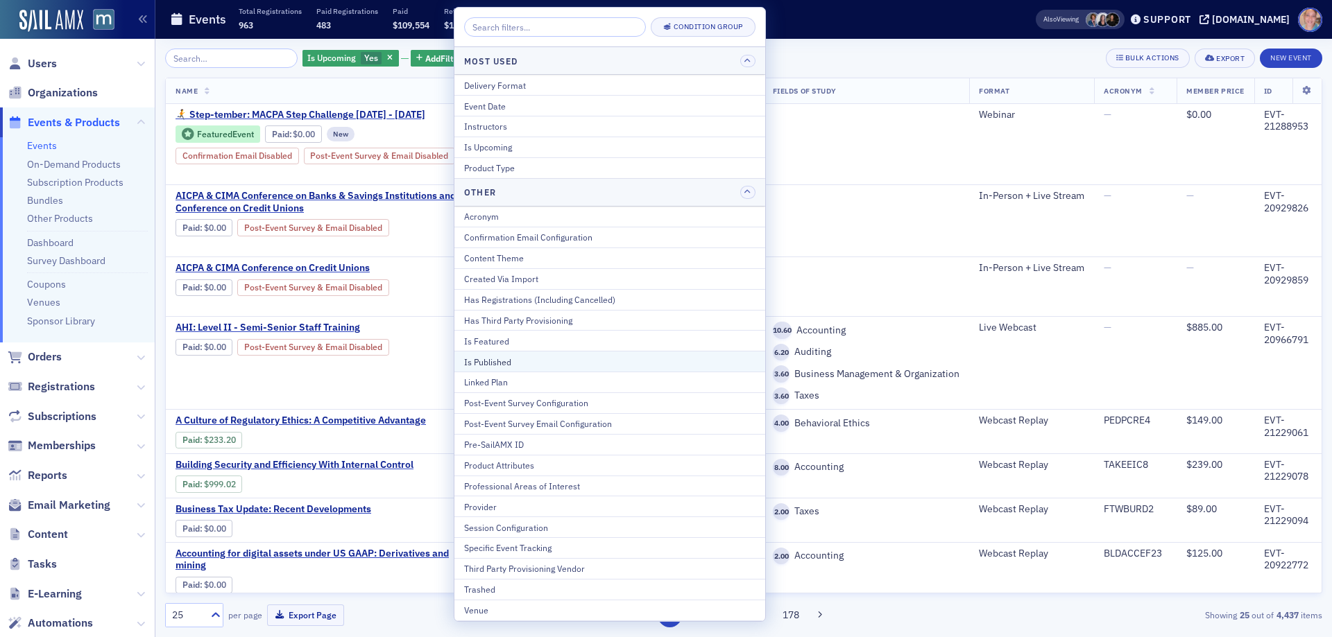
click at [519, 362] on div "Is Published" at bounding box center [609, 362] width 291 height 12
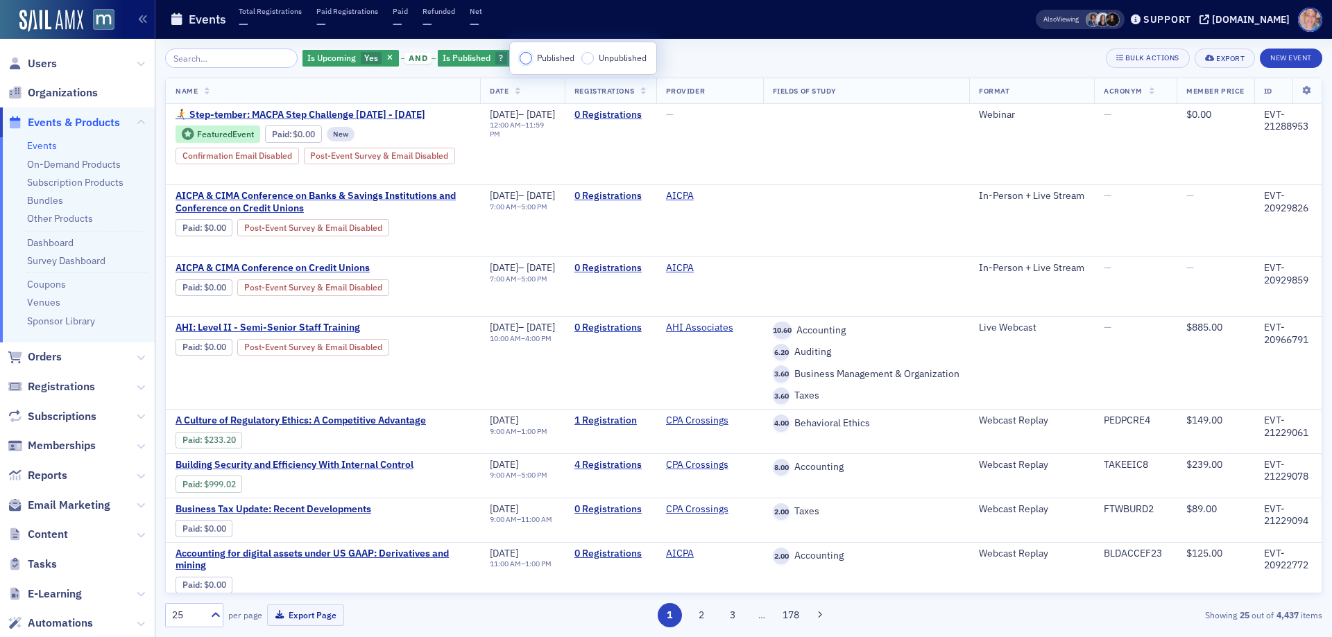
click at [530, 62] on input "Published" at bounding box center [525, 58] width 12 height 12
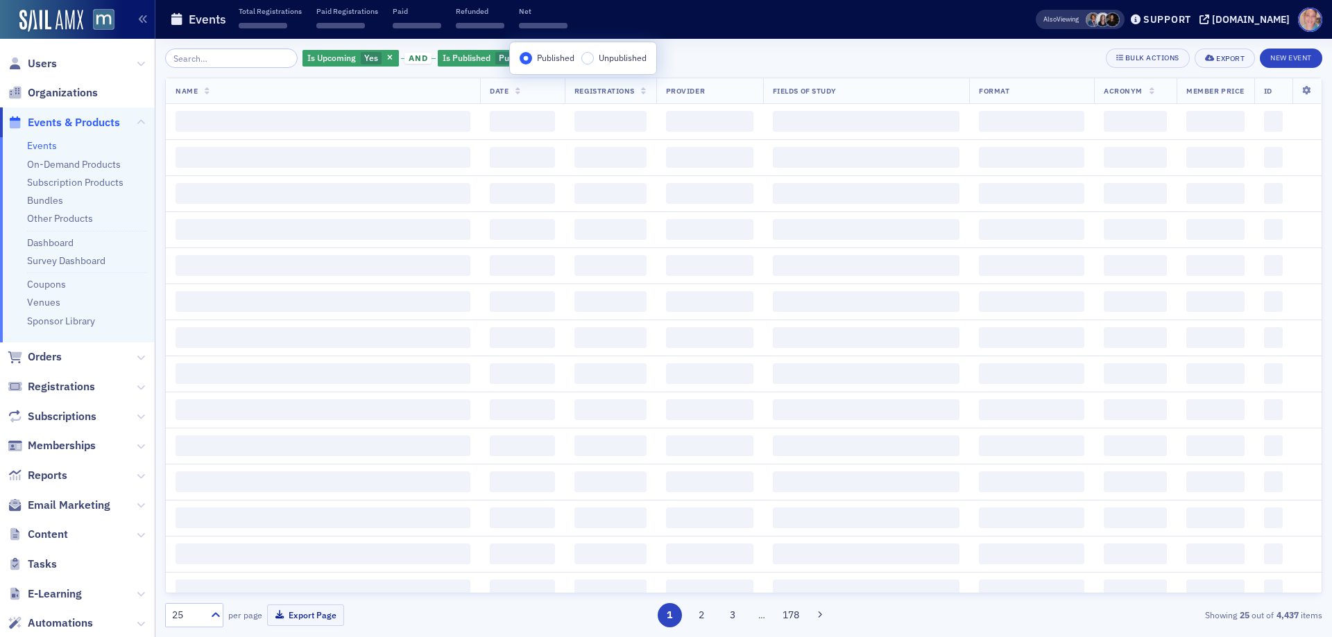
click at [771, 53] on div "Is Upcoming Yes and Is Published Published Add Filter Bulk Actions Export New E…" at bounding box center [743, 58] width 1157 height 19
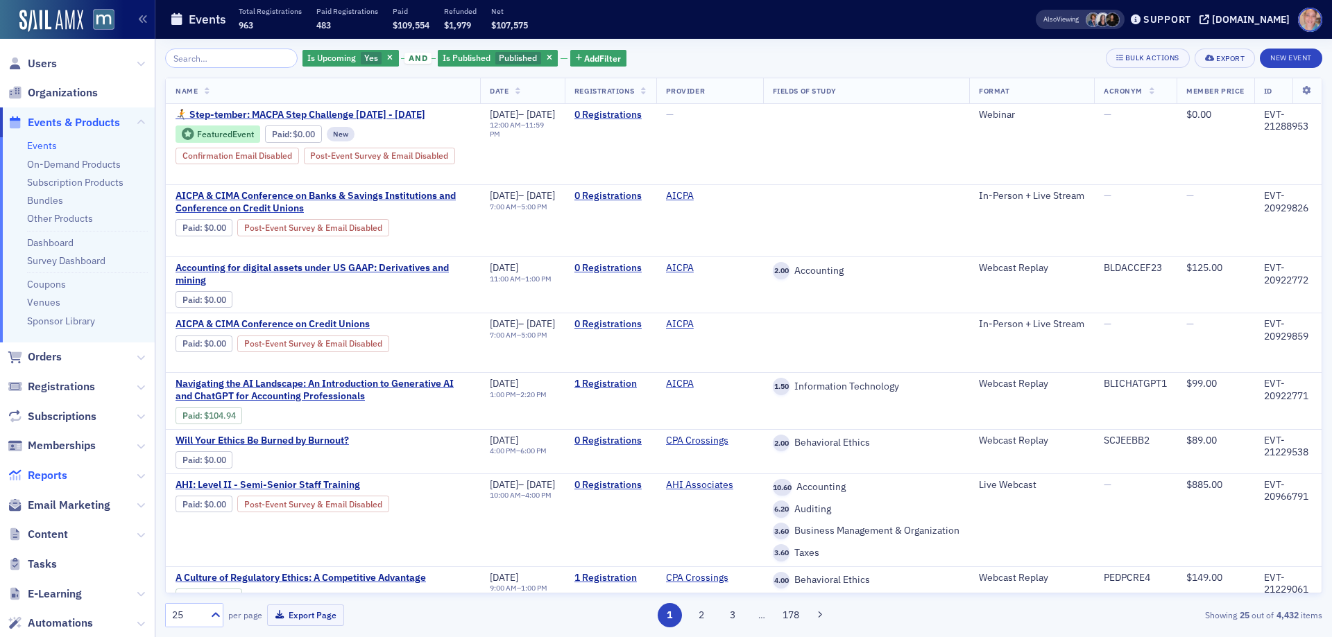
click at [55, 473] on span "Reports" at bounding box center [48, 475] width 40 height 15
